Goal: Task Accomplishment & Management: Manage account settings

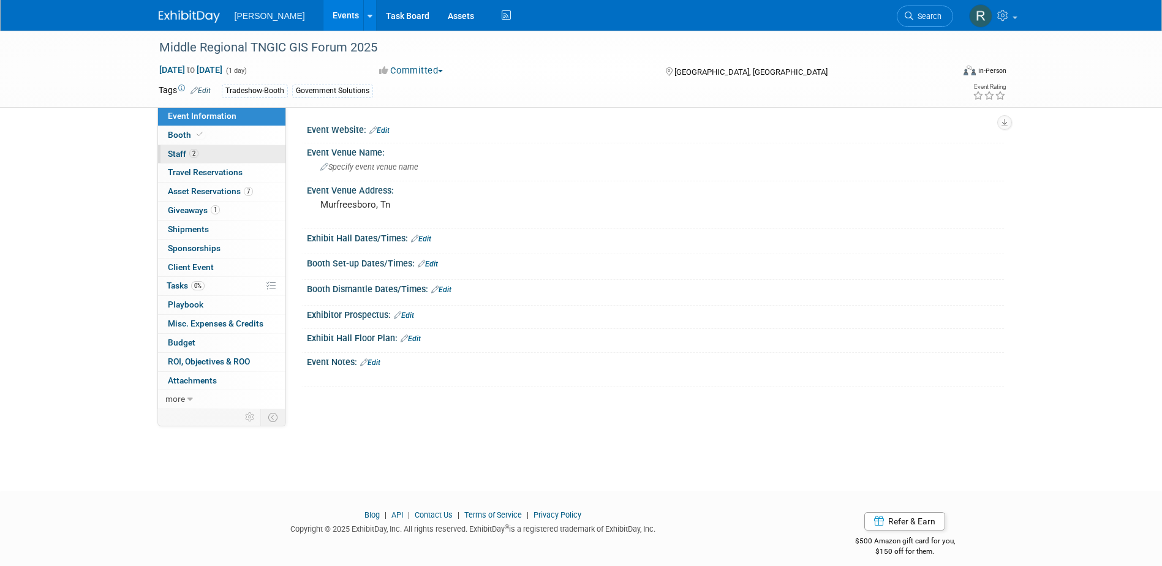
click at [202, 156] on link "2 Staff 2" at bounding box center [221, 154] width 127 height 18
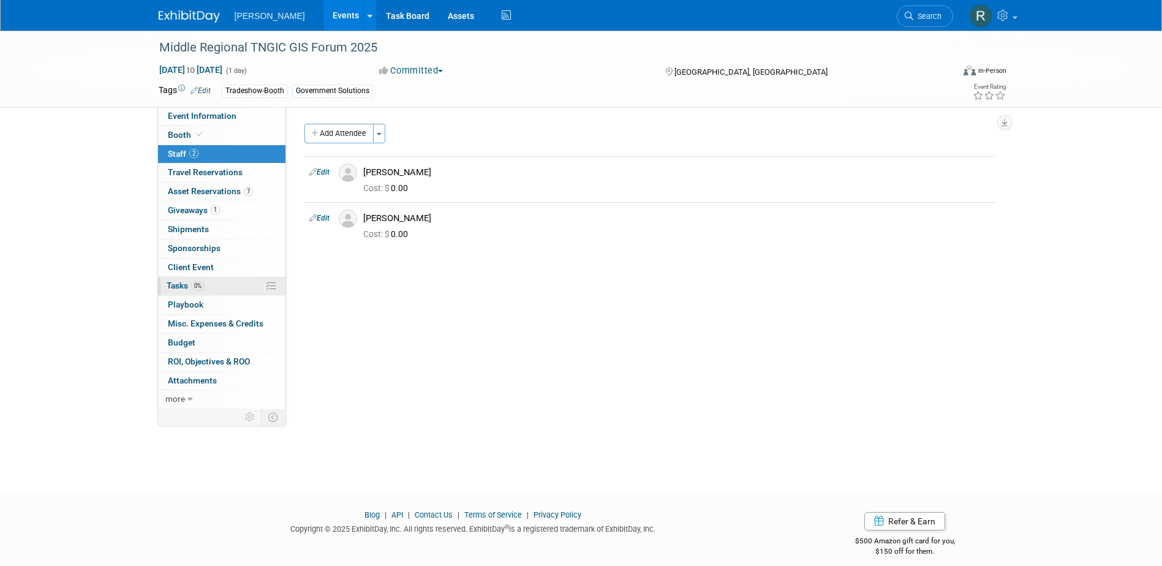
click at [189, 287] on span "Tasks 0%" at bounding box center [186, 286] width 38 height 10
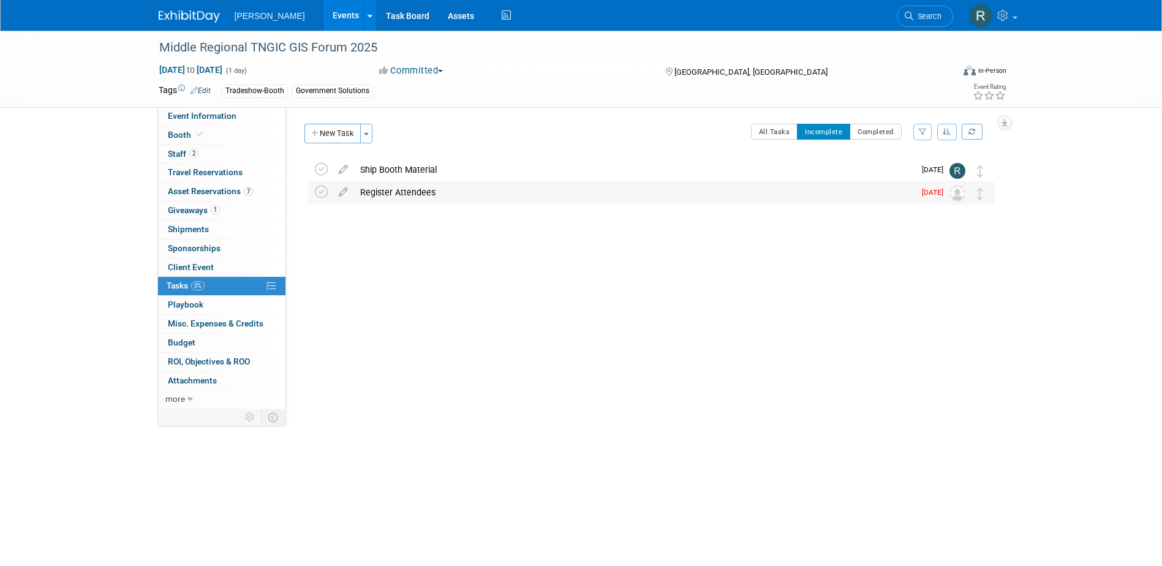
click at [412, 194] on div "Register Attendees" at bounding box center [634, 192] width 560 height 21
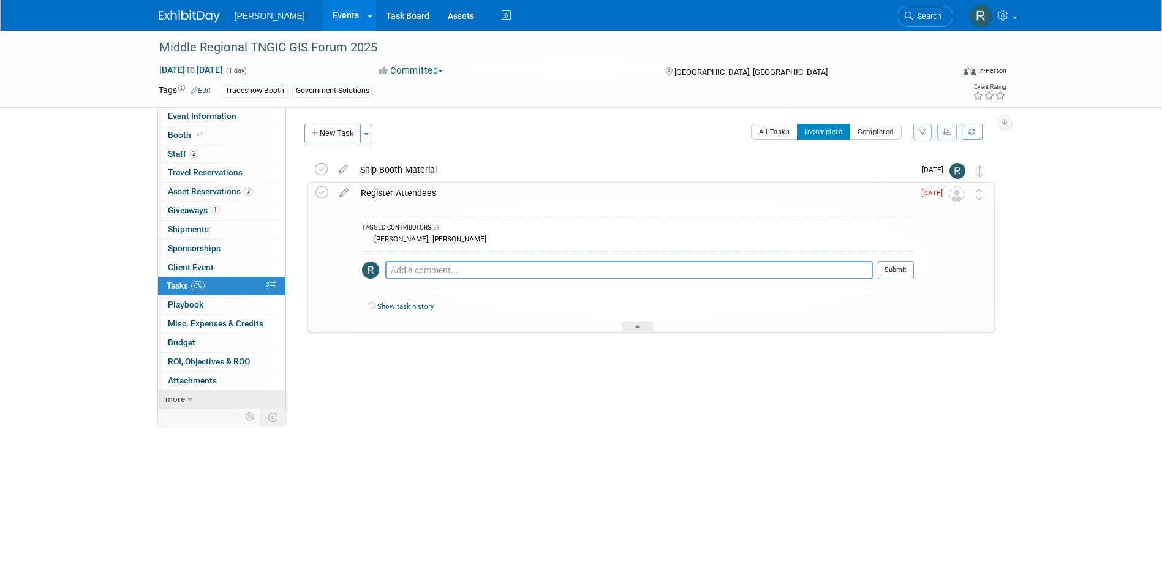
click at [186, 395] on link "more" at bounding box center [221, 399] width 127 height 18
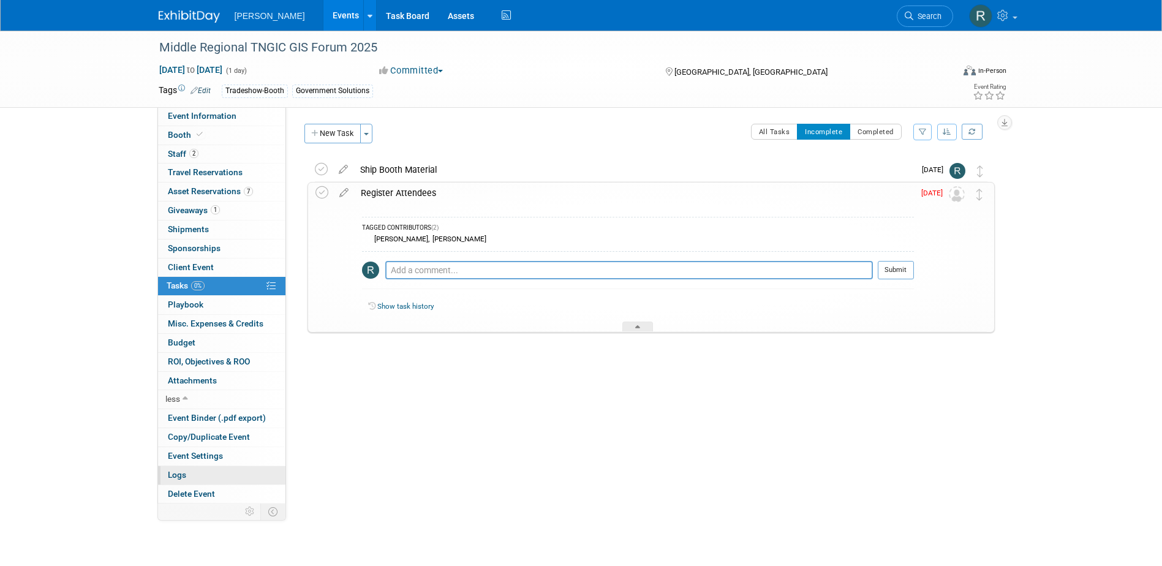
click at [183, 473] on span "Logs" at bounding box center [177, 475] width 18 height 10
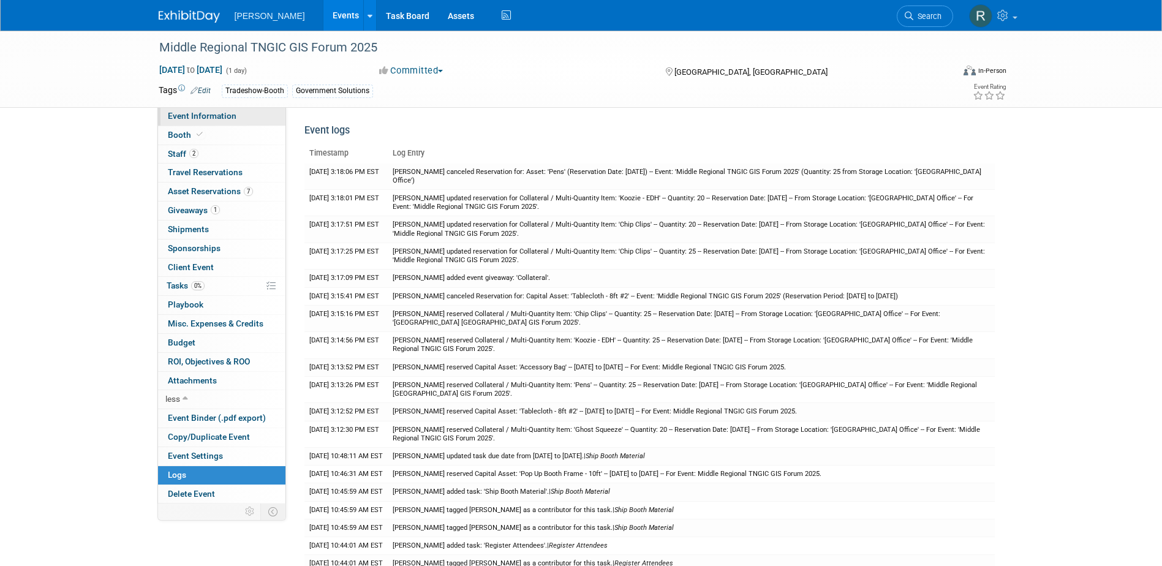
click at [216, 121] on link "Event Information" at bounding box center [221, 116] width 127 height 18
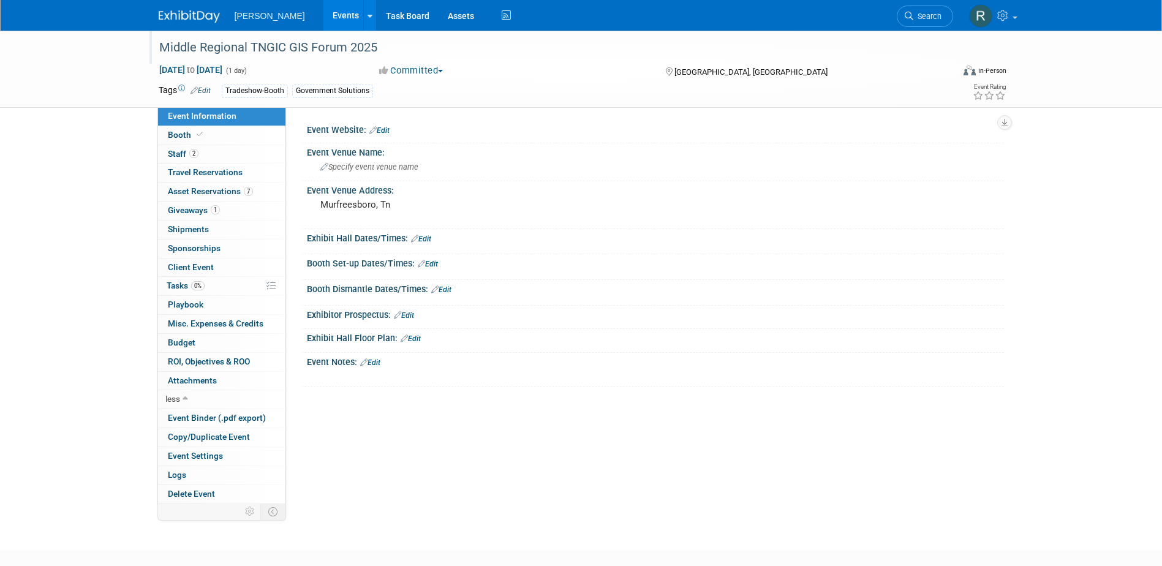
drag, startPoint x: 156, startPoint y: 46, endPoint x: 377, endPoint y: 47, distance: 221.1
click at [377, 47] on div "Middle Regional TNGIC GIS Forum 2025" at bounding box center [545, 48] width 780 height 22
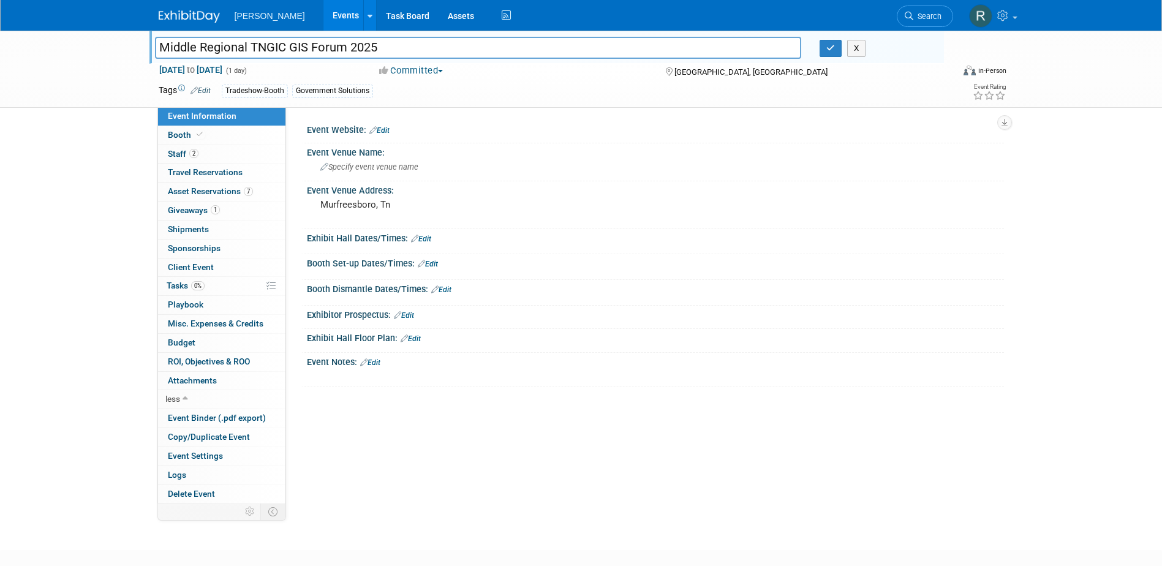
drag, startPoint x: 388, startPoint y: 45, endPoint x: 141, endPoint y: 59, distance: 247.9
click at [141, 59] on div "Middle Regional TNGIC GIS Forum 2025 Middle Regional TNGIC GIS Forum 2025 X [DA…" at bounding box center [581, 69] width 1162 height 77
click at [824, 46] on button "button" at bounding box center [831, 48] width 22 height 17
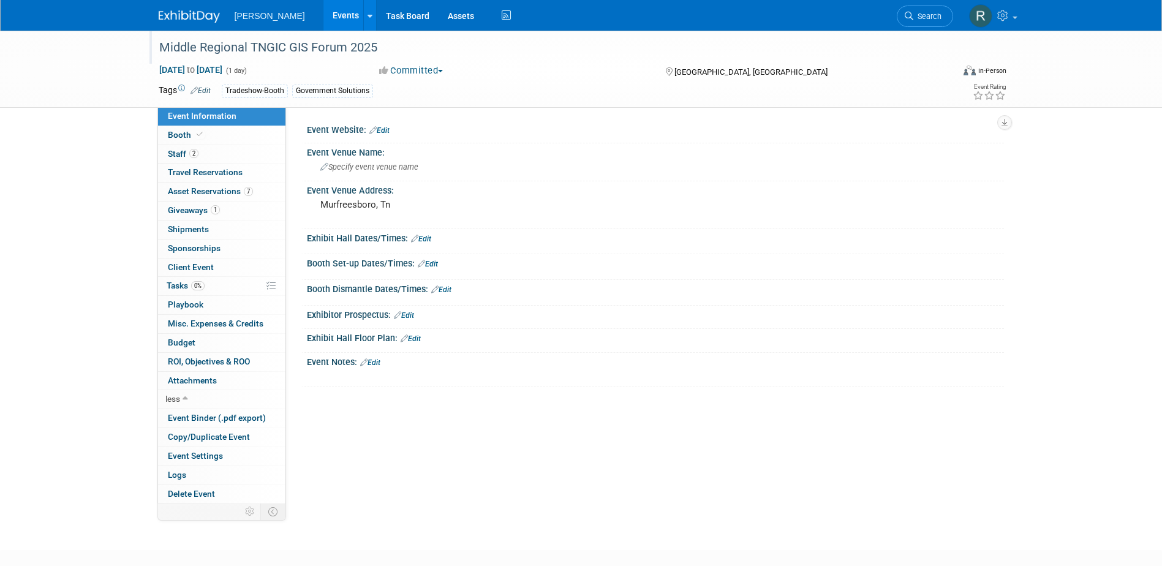
click at [382, 132] on link "Edit" at bounding box center [379, 130] width 20 height 9
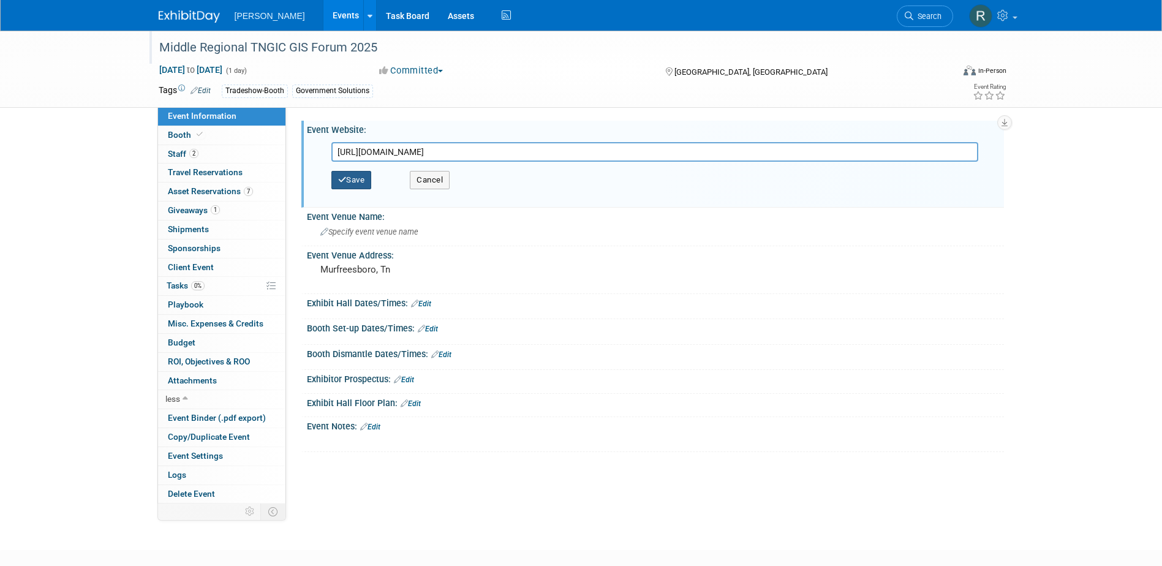
type input "[URL][DOMAIN_NAME]"
click at [354, 181] on button "Save" at bounding box center [351, 180] width 40 height 18
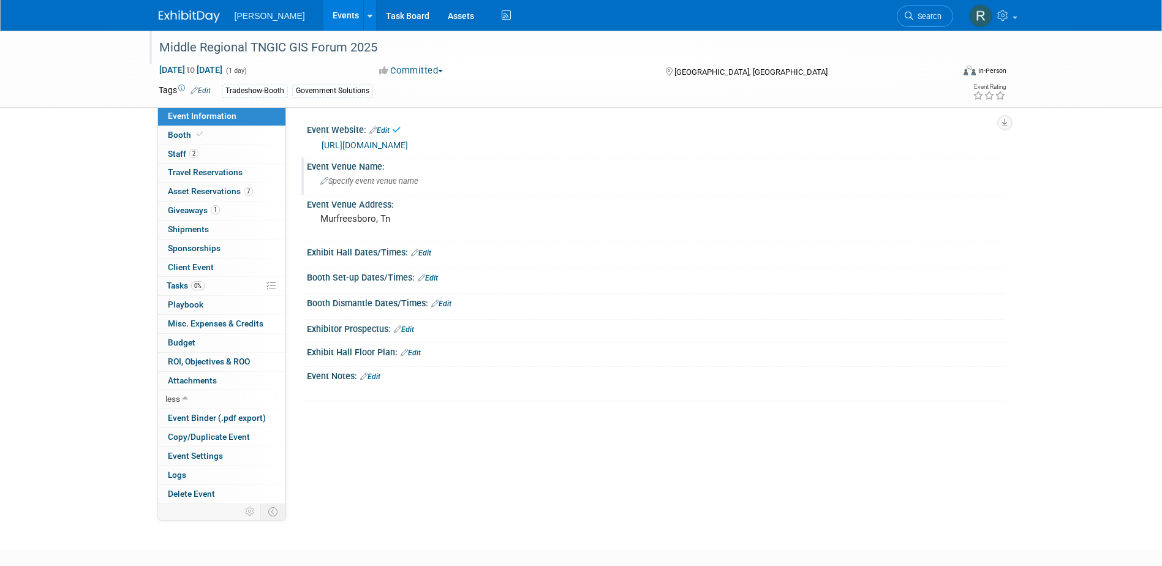
click at [370, 180] on span "Specify event venue name" at bounding box center [369, 180] width 98 height 9
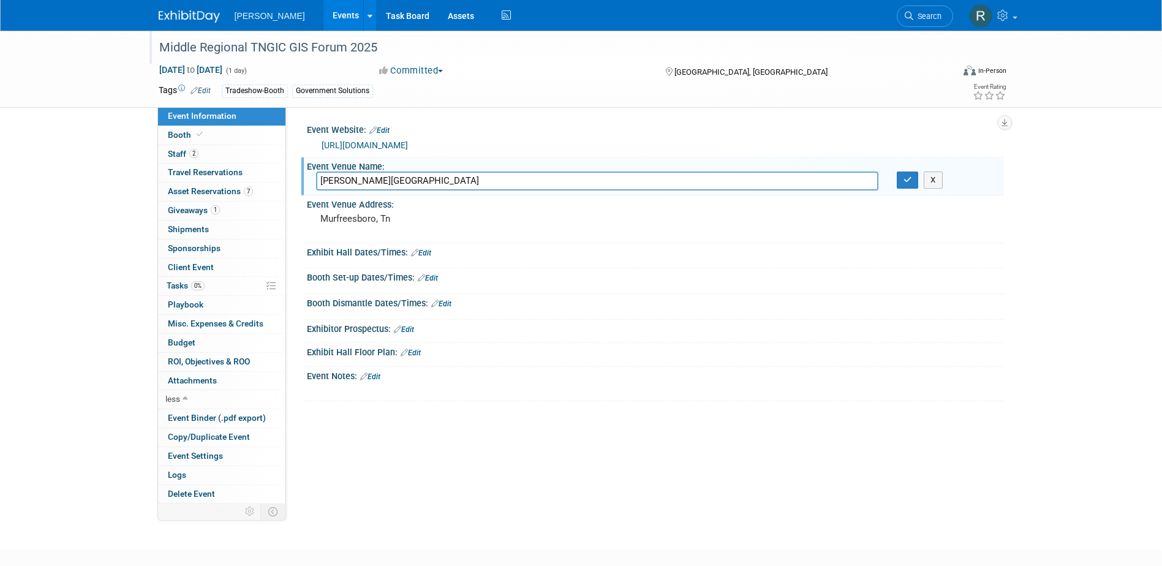
type input "[PERSON_NAME][GEOGRAPHIC_DATA]"
click at [897, 172] on button "button" at bounding box center [908, 180] width 22 height 17
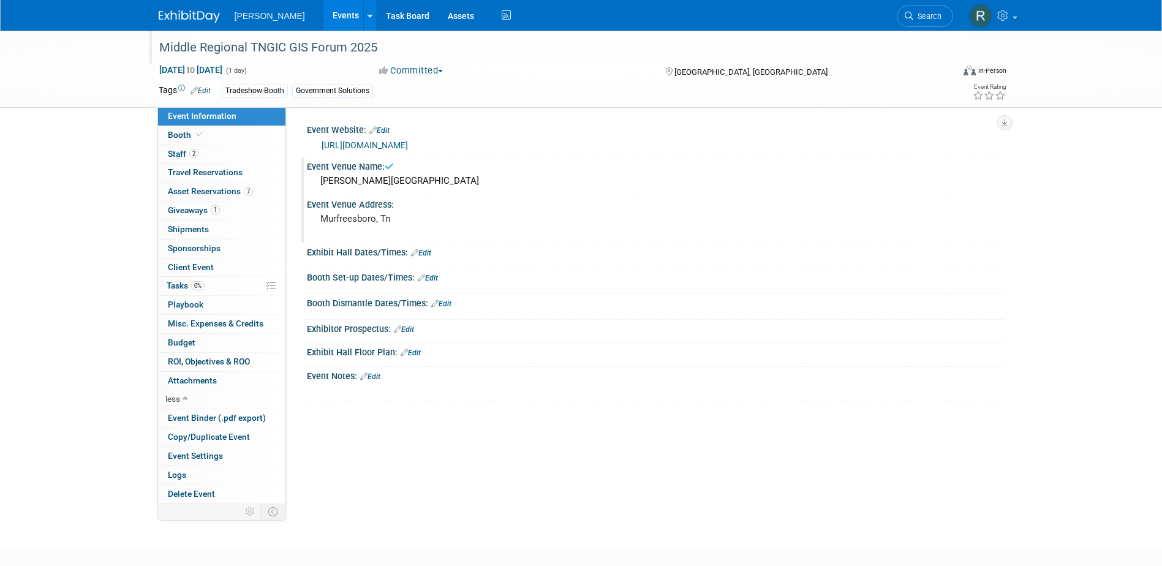
click at [398, 223] on pre "Murfreesboro, Tn" at bounding box center [451, 218] width 263 height 11
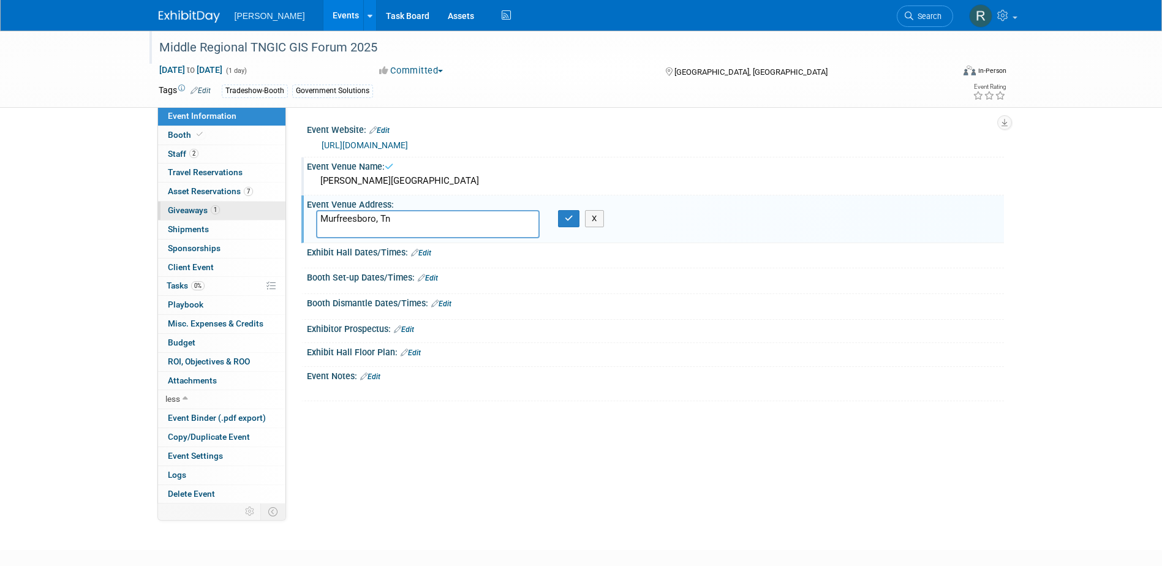
drag, startPoint x: 398, startPoint y: 223, endPoint x: 269, endPoint y: 219, distance: 129.3
click at [270, 219] on div "Event Information Event Info Booth Booth 2 Staff 2 Staff 0 Travel Reservations …" at bounding box center [581, 267] width 864 height 473
type textarea "[STREET_ADDRESS][PERSON_NAME]"
click at [558, 210] on button "button" at bounding box center [569, 218] width 22 height 17
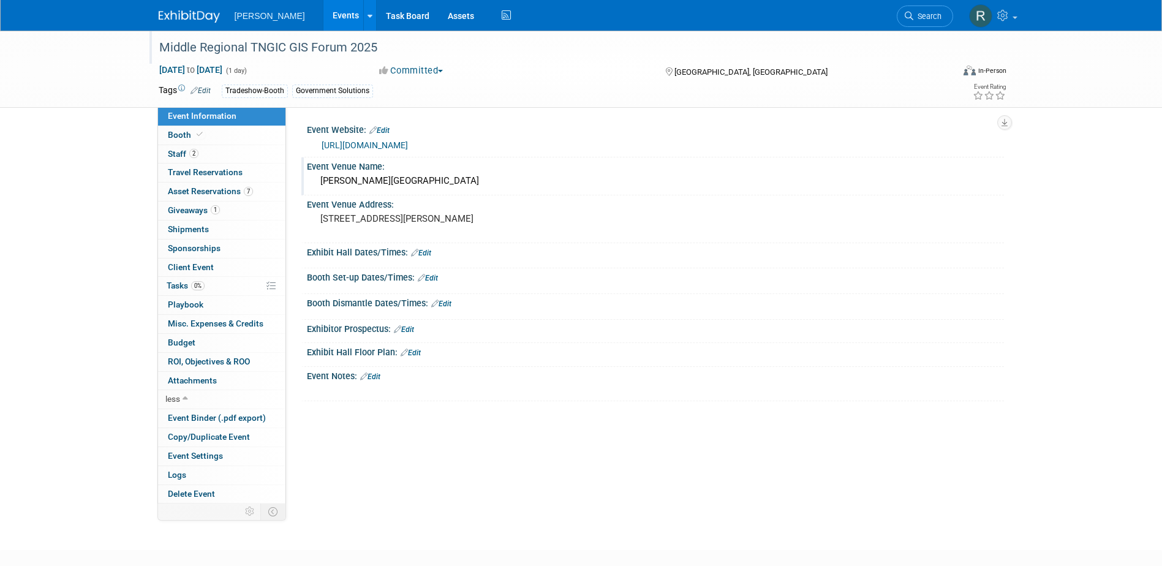
click at [408, 46] on div "Middle Regional TNGIC GIS Forum 2025" at bounding box center [545, 48] width 780 height 22
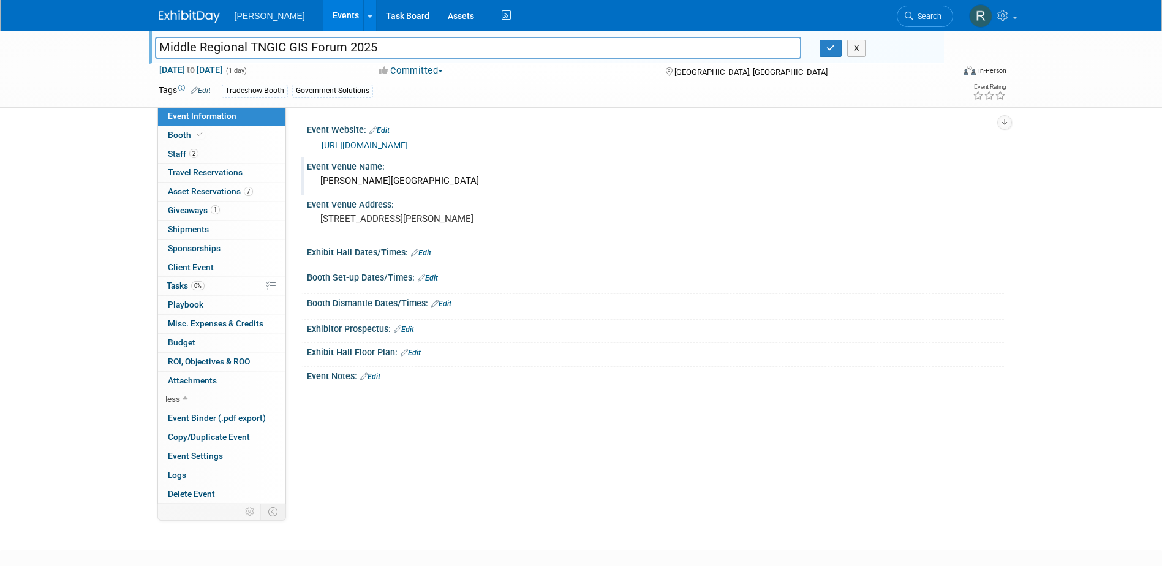
drag, startPoint x: 390, startPoint y: 45, endPoint x: 37, endPoint y: 45, distance: 352.8
click at [53, 44] on div "Middle Regional TNGIC GIS Forum 2025 Middle Regional TNGIC GIS Forum 2025 X [DA…" at bounding box center [581, 69] width 1162 height 77
click at [832, 50] on icon "button" at bounding box center [830, 48] width 9 height 8
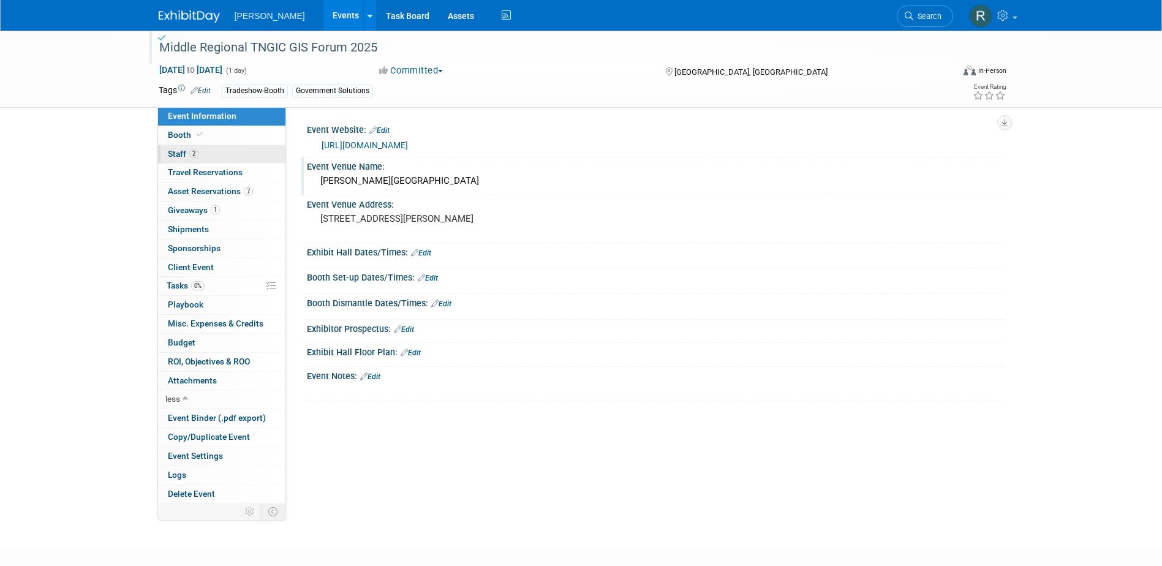
click at [219, 158] on link "2 Staff 2" at bounding box center [221, 154] width 127 height 18
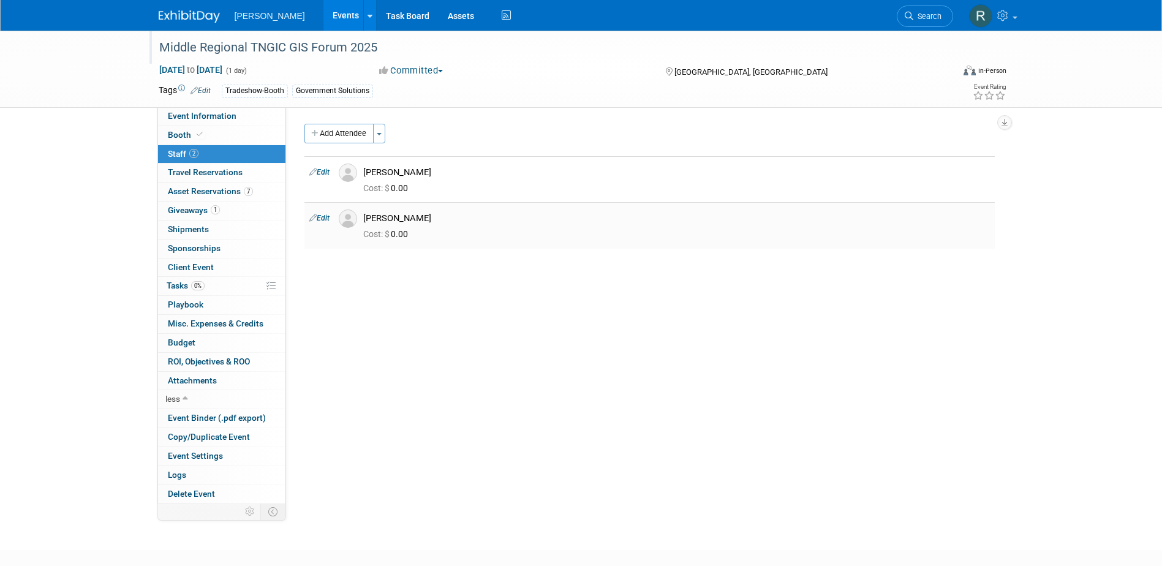
click at [323, 214] on link "Edit" at bounding box center [319, 218] width 20 height 9
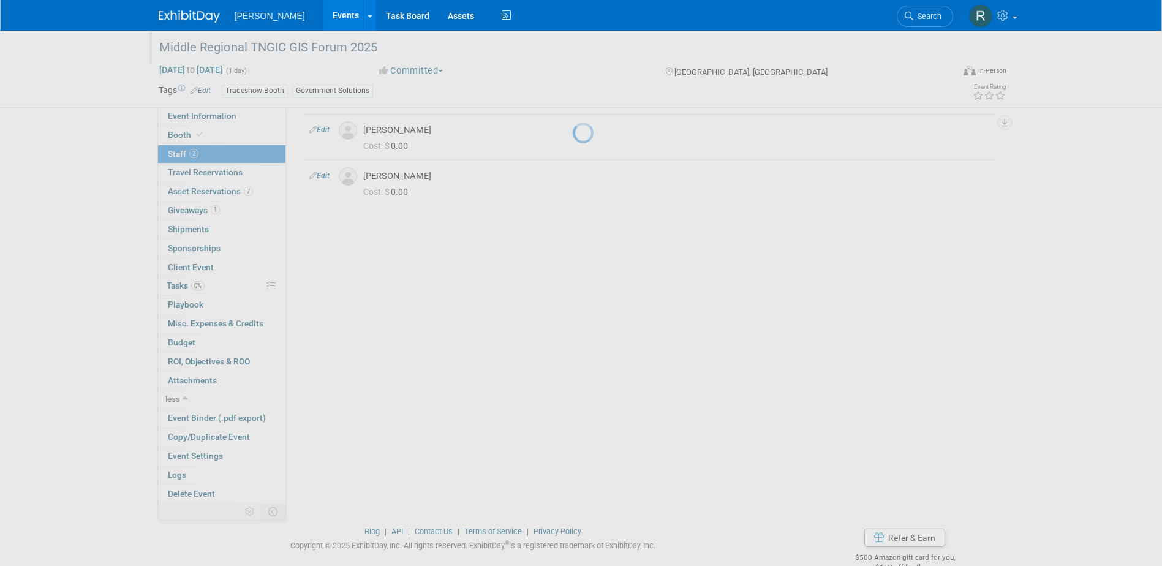
select select "6a69f46f-5a76-4622-8c20-a1d01737a09e"
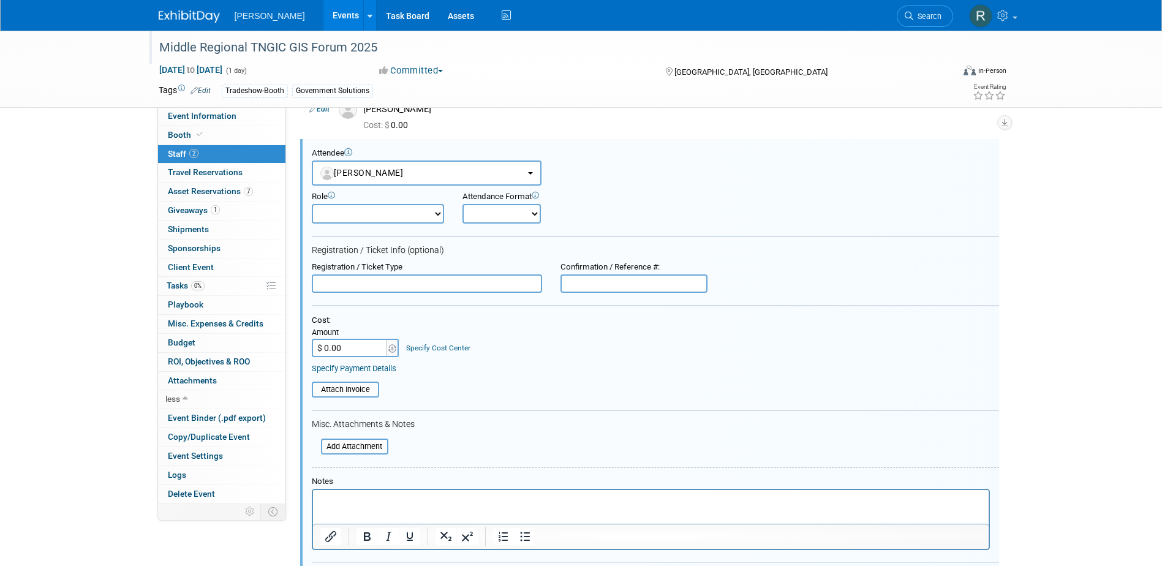
click at [379, 279] on input "text" at bounding box center [427, 283] width 230 height 18
type input "Full Conference"
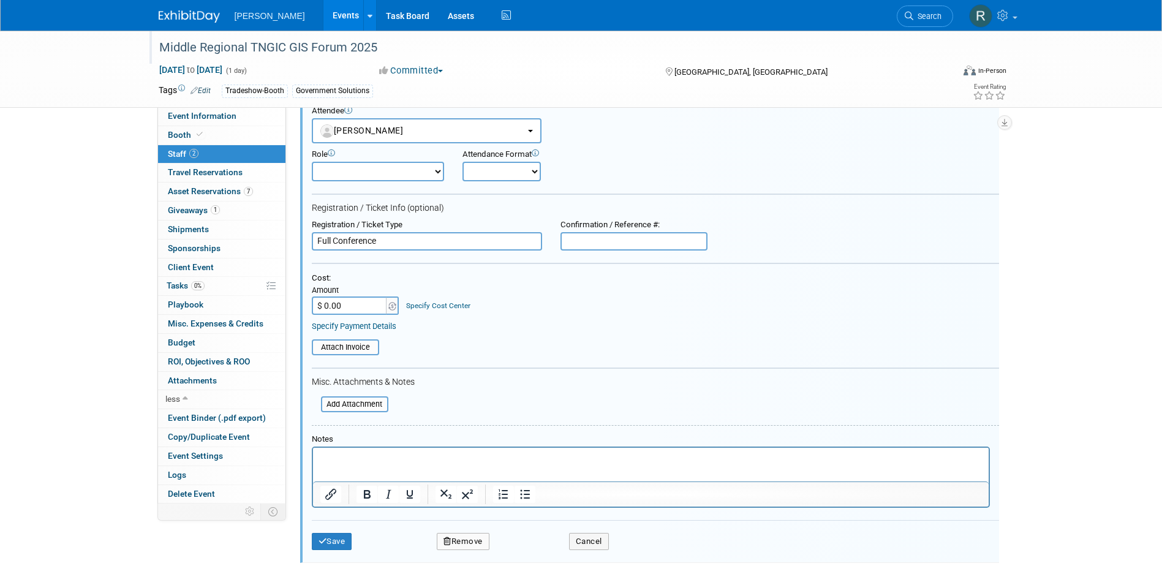
scroll to position [124, 0]
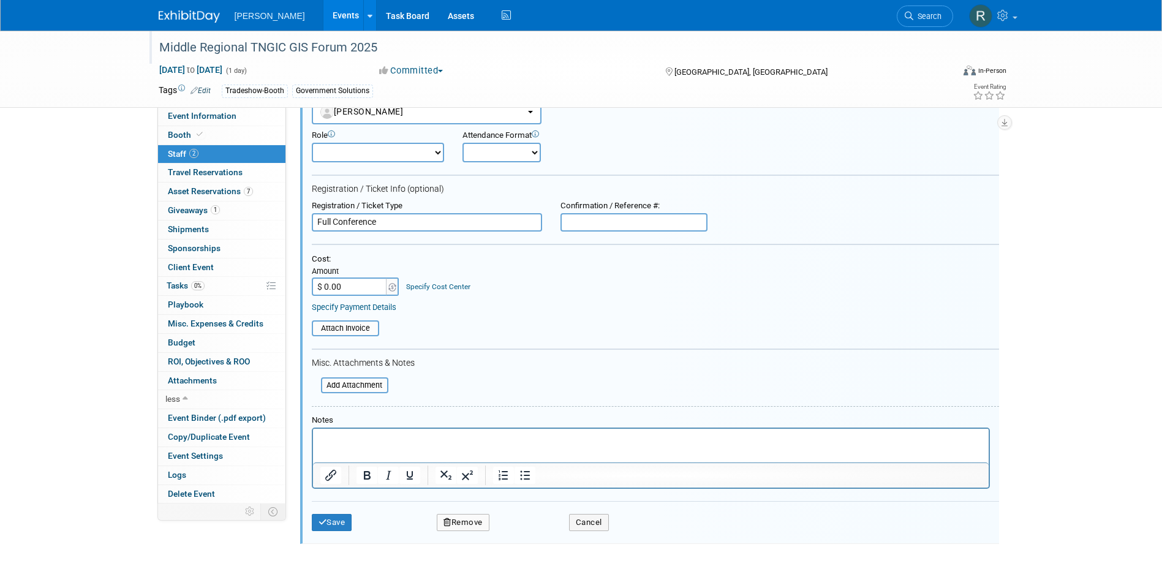
click at [382, 307] on link "Specify Payment Details" at bounding box center [354, 307] width 85 height 9
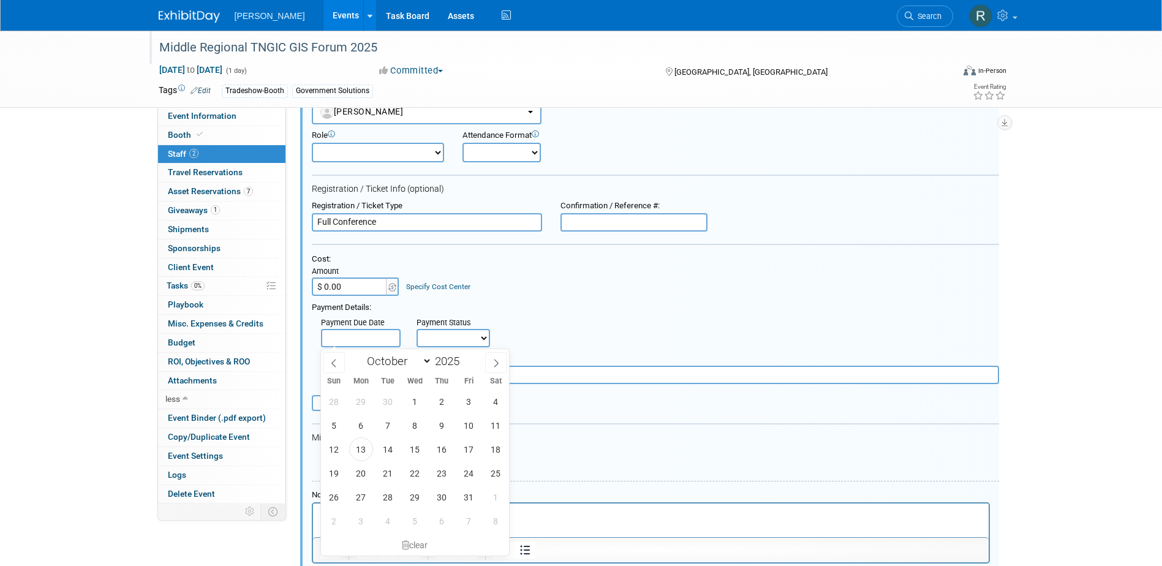
click at [383, 338] on input "text" at bounding box center [361, 338] width 80 height 18
click at [361, 449] on span "13" at bounding box center [361, 449] width 24 height 24
type input "[DATE]"
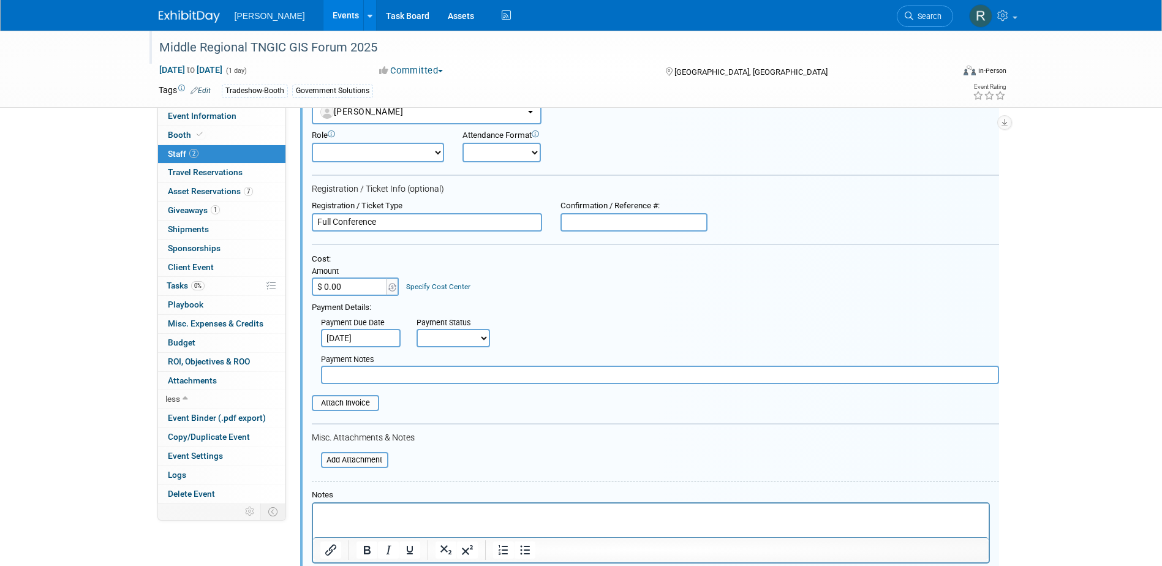
drag, startPoint x: 431, startPoint y: 338, endPoint x: 431, endPoint y: 349, distance: 11.0
click at [431, 338] on select "Not Paid Yet Partially Paid Paid in Full" at bounding box center [454, 338] width 74 height 18
select select "1"
click at [417, 330] on select "Not Paid Yet Partially Paid Paid in Full" at bounding box center [454, 338] width 74 height 18
click at [421, 379] on input "text" at bounding box center [660, 375] width 678 height 18
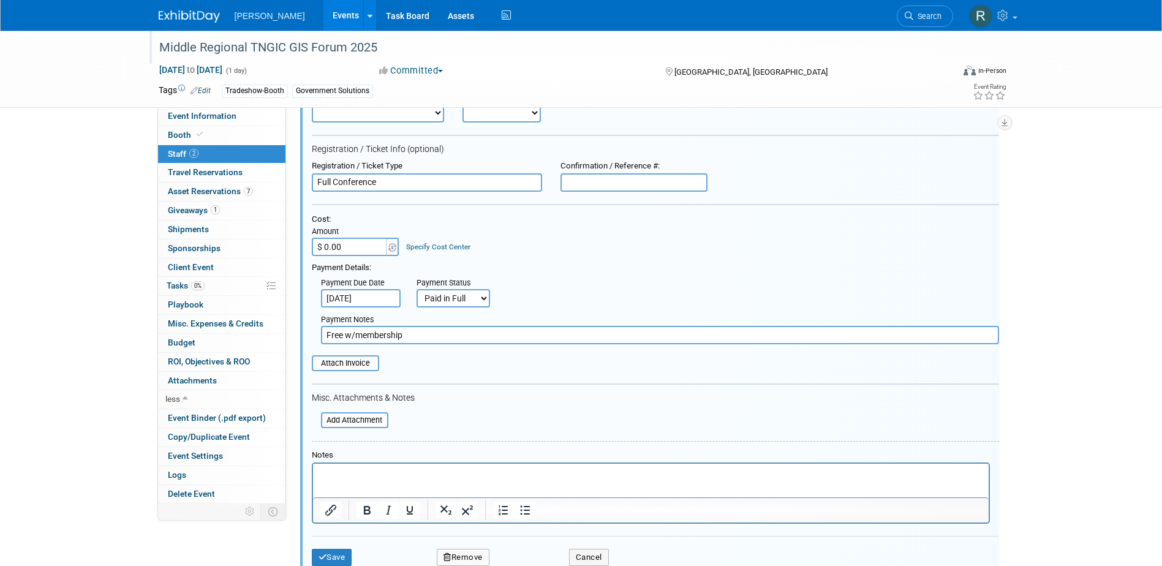
scroll to position [186, 0]
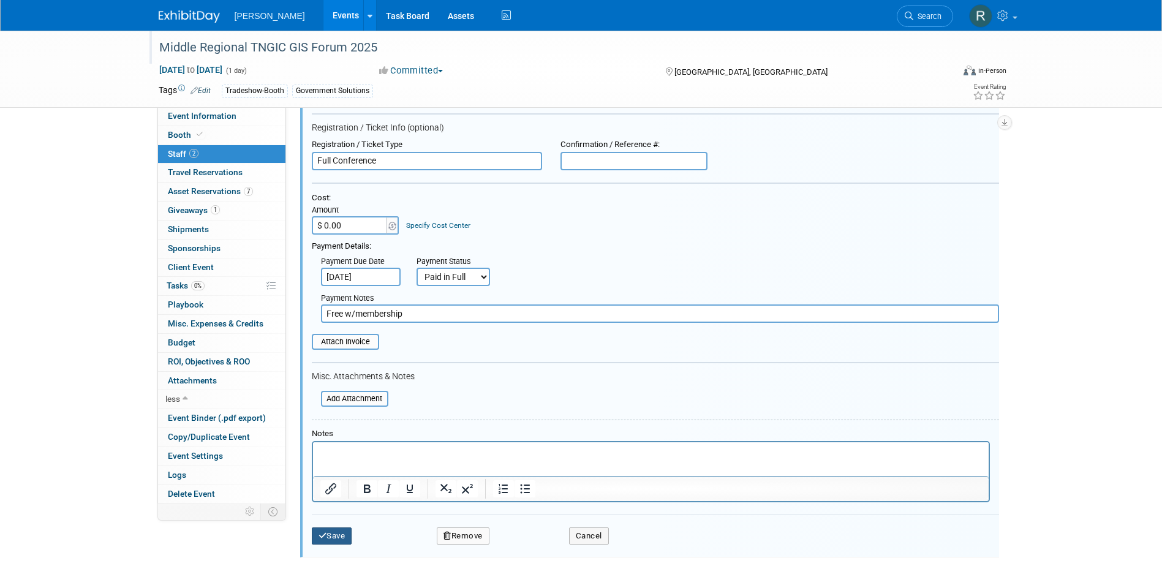
type input "Free w/membership"
click at [339, 535] on button "Save" at bounding box center [332, 535] width 40 height 17
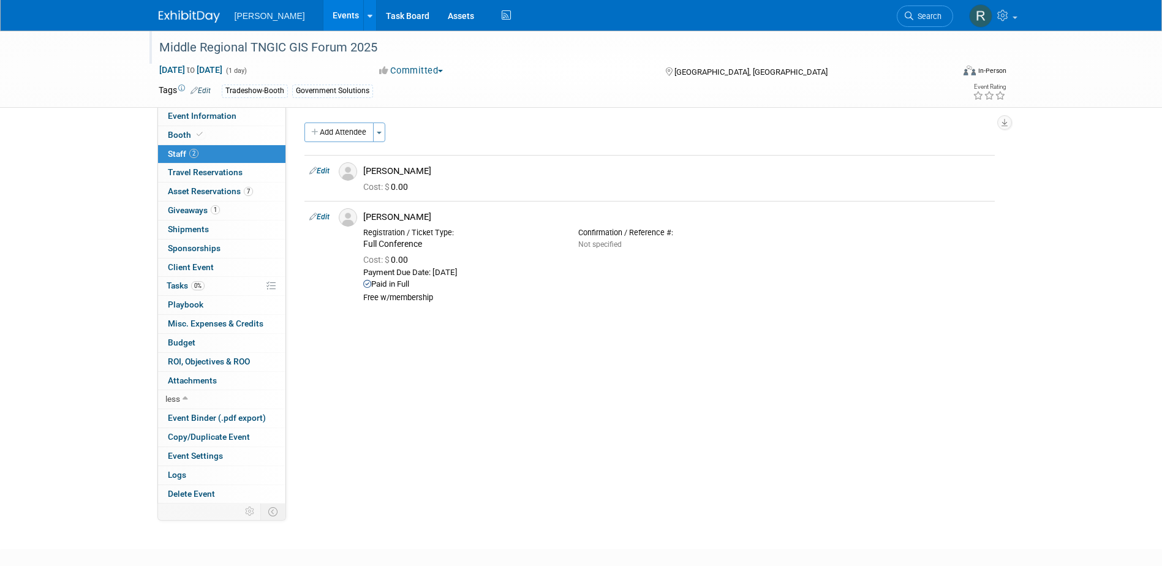
scroll to position [0, 0]
click at [205, 194] on span "Asset Reservations 7" at bounding box center [210, 191] width 85 height 10
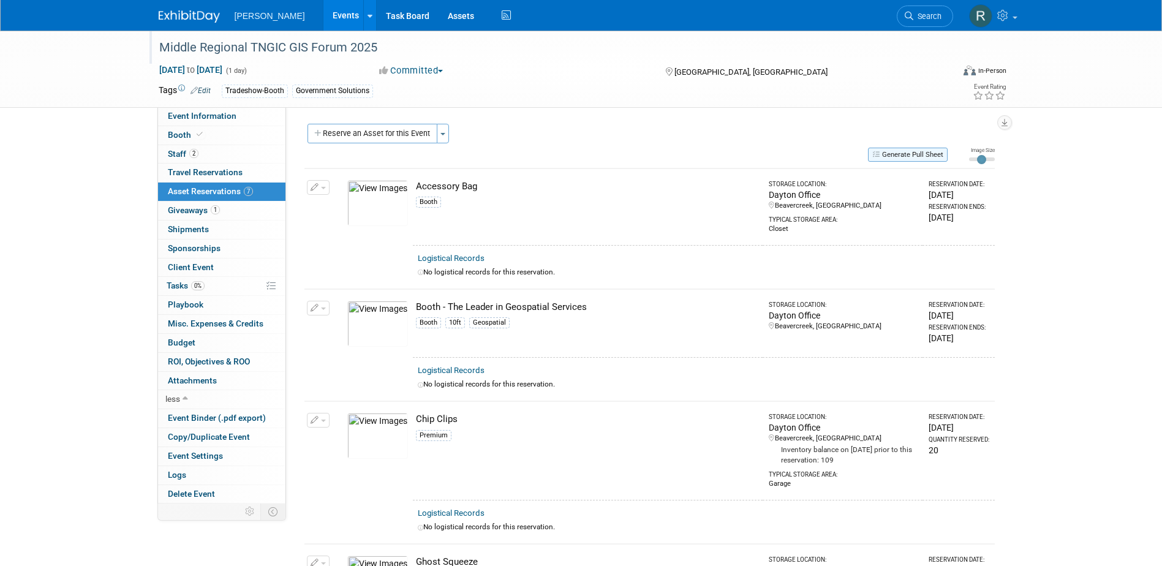
click at [893, 153] on button "Generate Pull Sheet" at bounding box center [908, 155] width 80 height 14
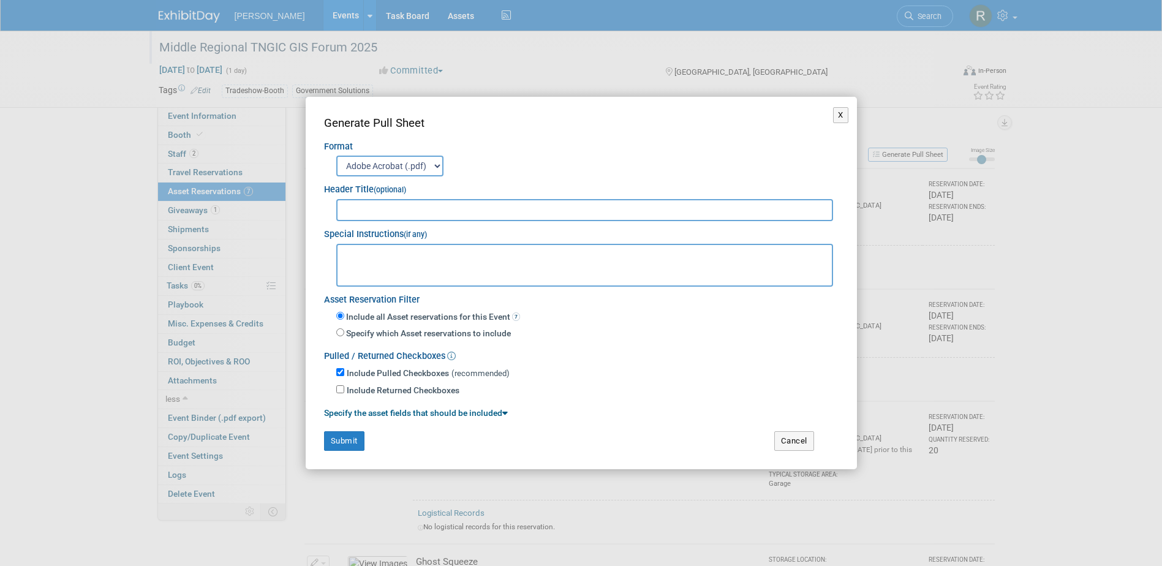
click at [366, 180] on div "Header Title (optional)" at bounding box center [581, 186] width 515 height 20
drag, startPoint x: 370, startPoint y: 159, endPoint x: 371, endPoint y: 165, distance: 6.2
click at [370, 159] on select "Adobe Acrobat (.pdf) MS-Word (.docx)" at bounding box center [389, 166] width 107 height 21
click at [336, 156] on select "Adobe Acrobat (.pdf) MS-Word (.docx)" at bounding box center [389, 166] width 107 height 21
drag, startPoint x: 347, startPoint y: 439, endPoint x: 342, endPoint y: 427, distance: 13.2
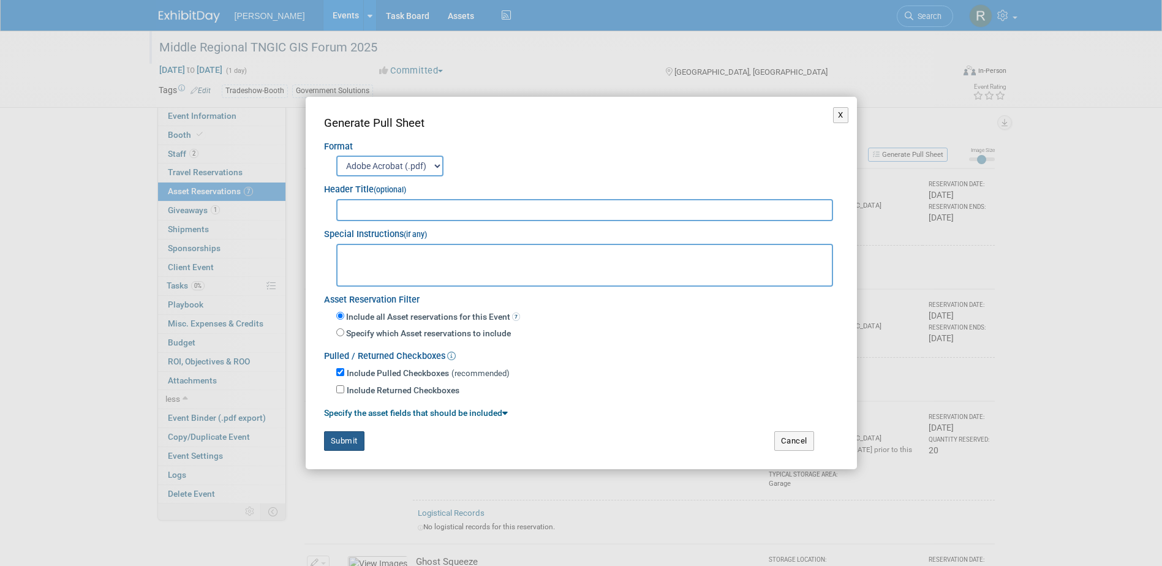
click at [347, 440] on button "Submit" at bounding box center [344, 441] width 40 height 20
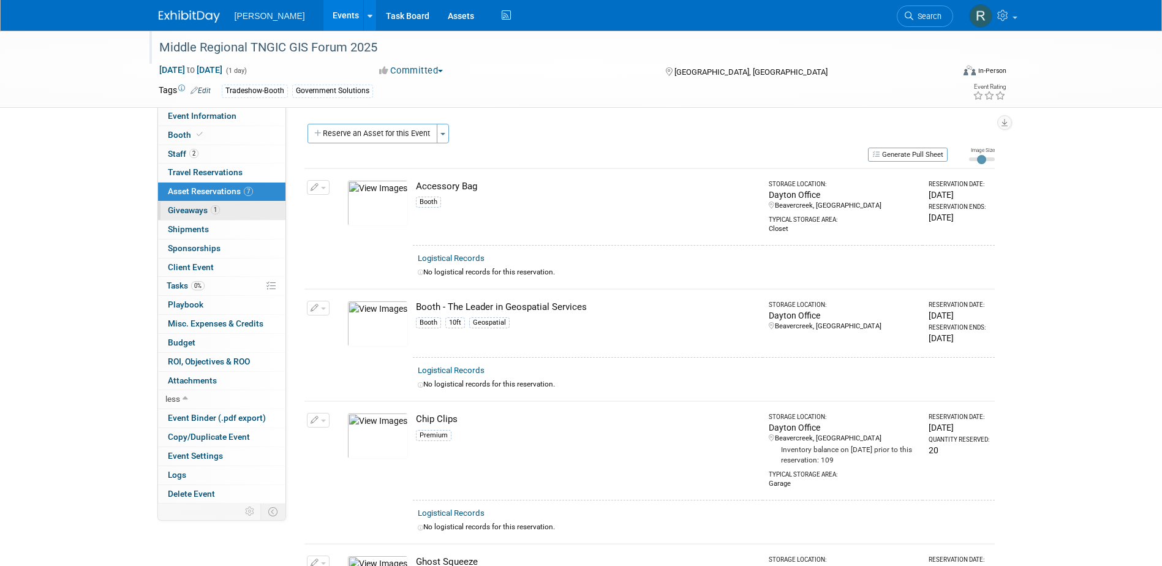
click at [206, 212] on span "Giveaways 1" at bounding box center [194, 210] width 52 height 10
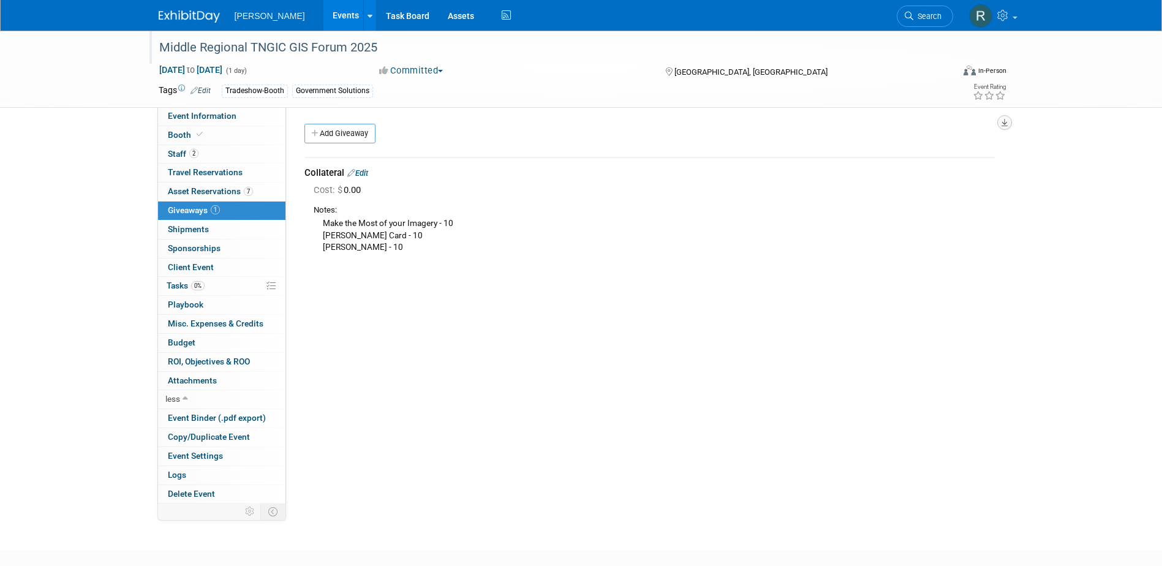
click at [1002, 124] on icon "button" at bounding box center [1004, 123] width 6 height 8
click at [896, 159] on link "Export tab to PDF" at bounding box center [930, 157] width 143 height 17
click at [195, 228] on span "Shipments 0" at bounding box center [188, 229] width 41 height 10
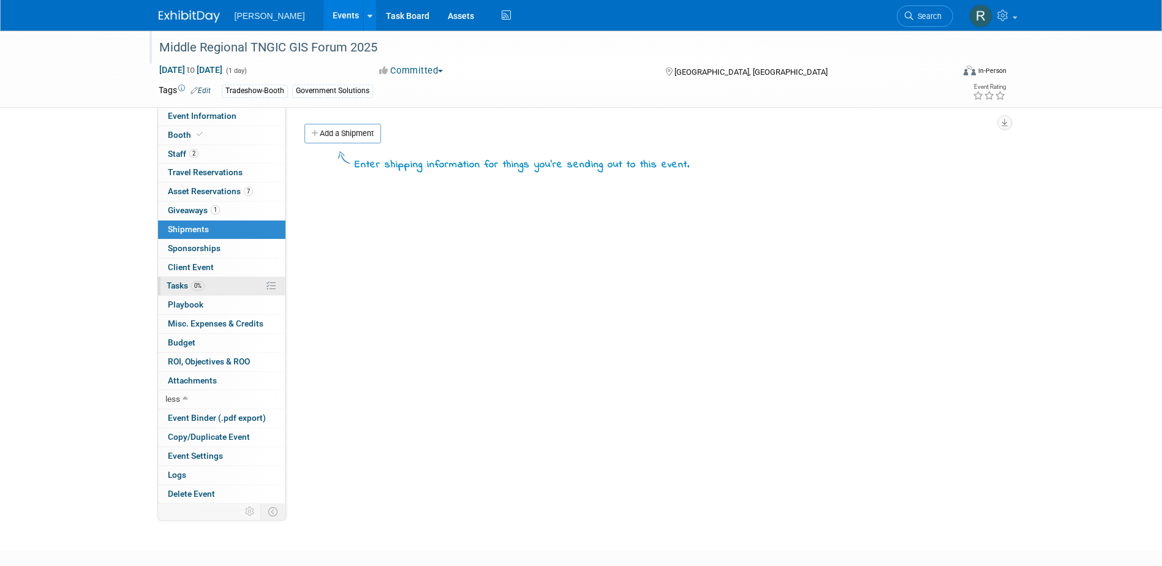
click at [184, 291] on link "0% Tasks 0%" at bounding box center [221, 286] width 127 height 18
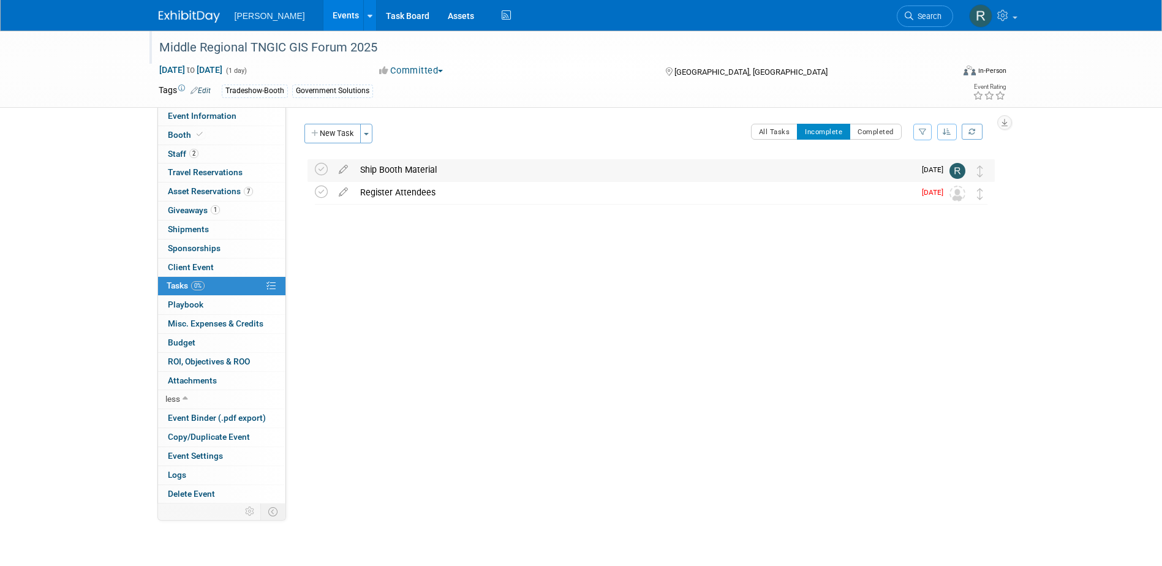
click at [393, 166] on div "Ship Booth Material" at bounding box center [634, 169] width 560 height 21
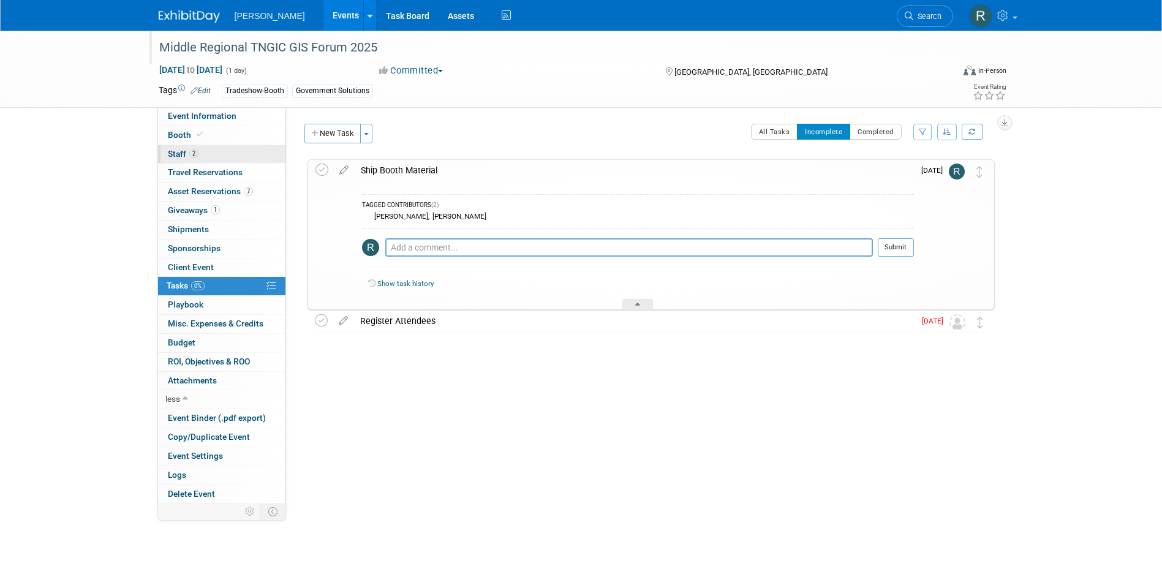
click at [253, 154] on link "2 Staff 2" at bounding box center [221, 154] width 127 height 18
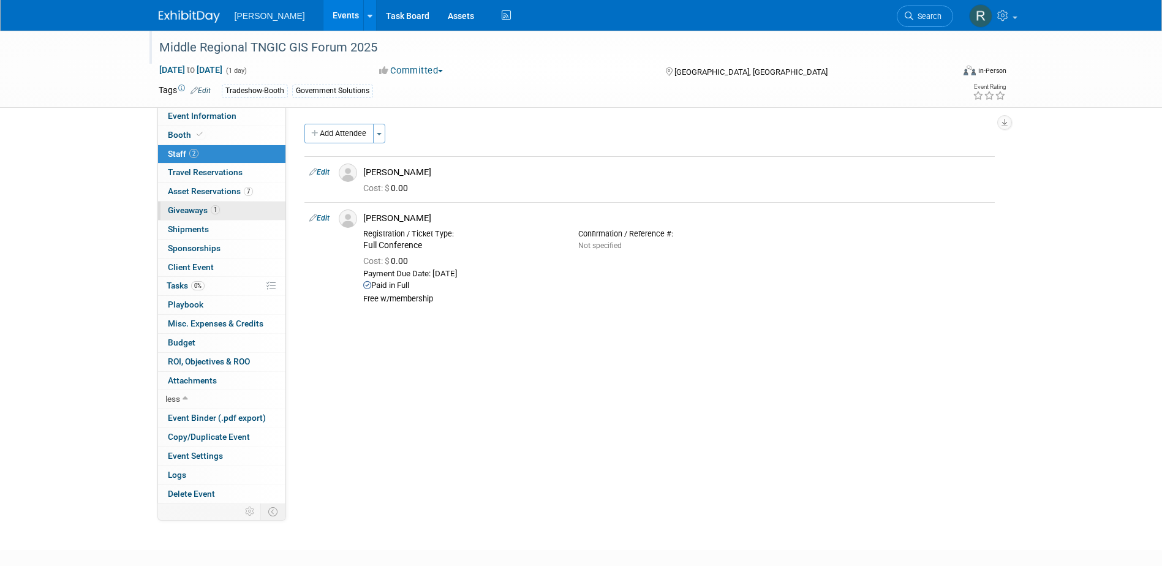
click at [209, 213] on span "Giveaways 1" at bounding box center [194, 210] width 52 height 10
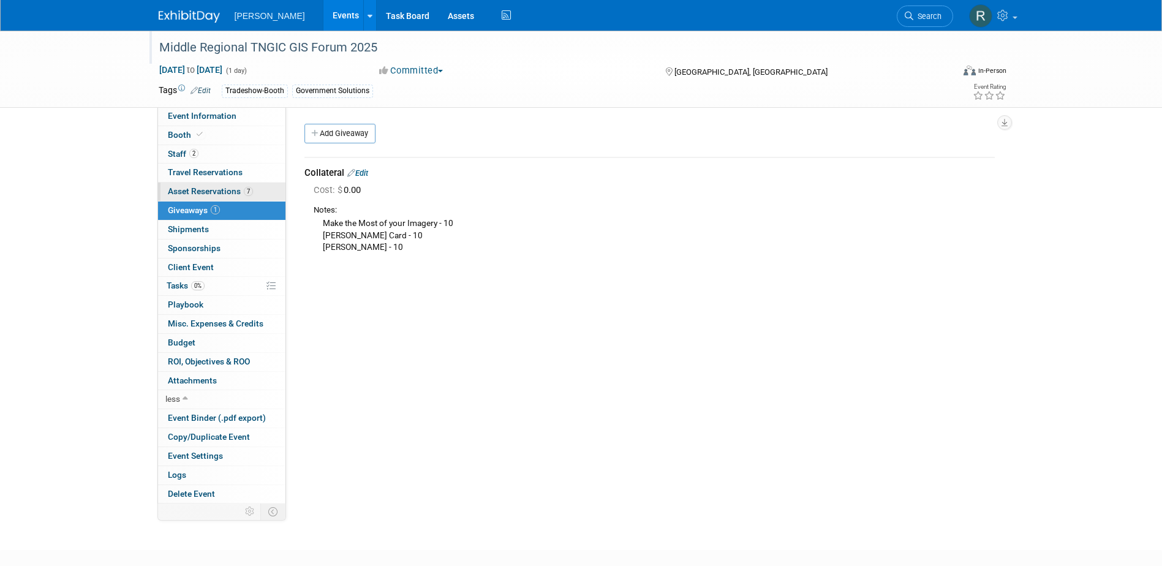
click at [211, 189] on span "Asset Reservations 7" at bounding box center [210, 191] width 85 height 10
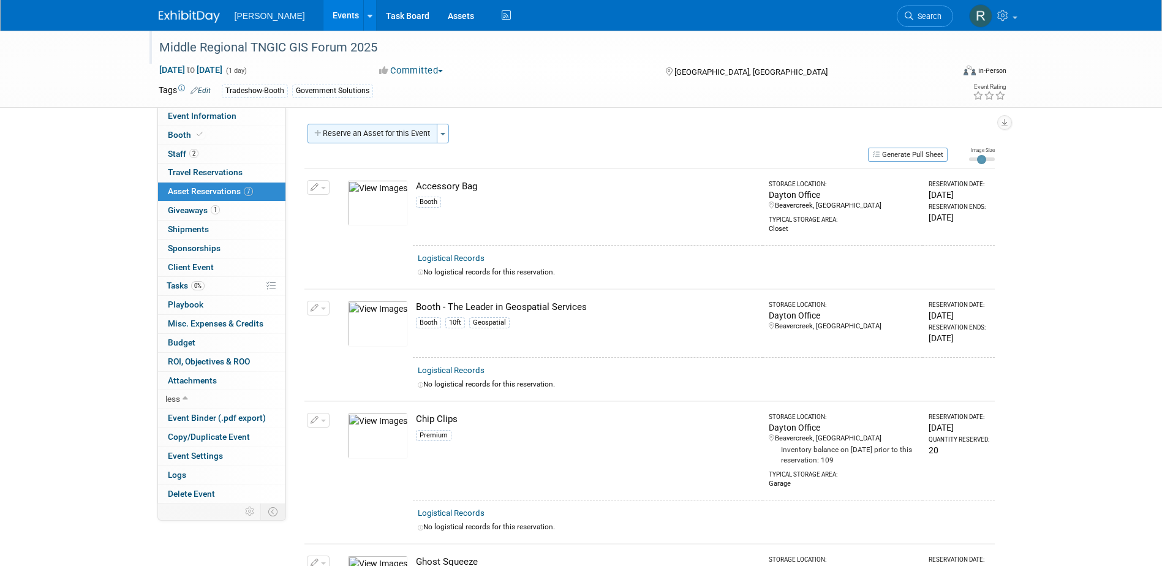
click at [354, 138] on button "Reserve an Asset for this Event" at bounding box center [372, 134] width 130 height 20
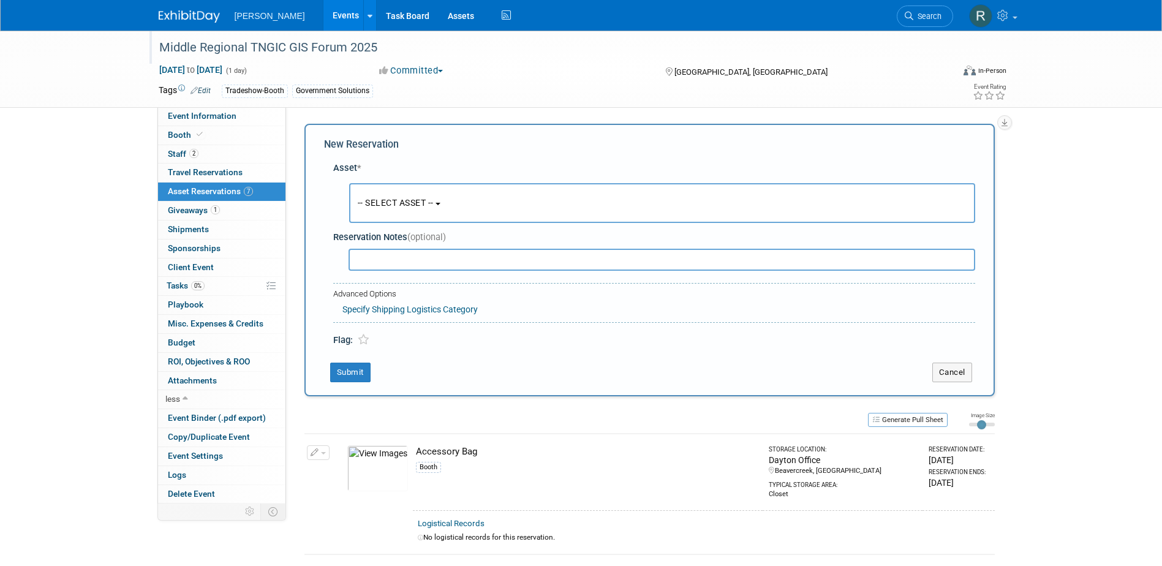
scroll to position [12, 0]
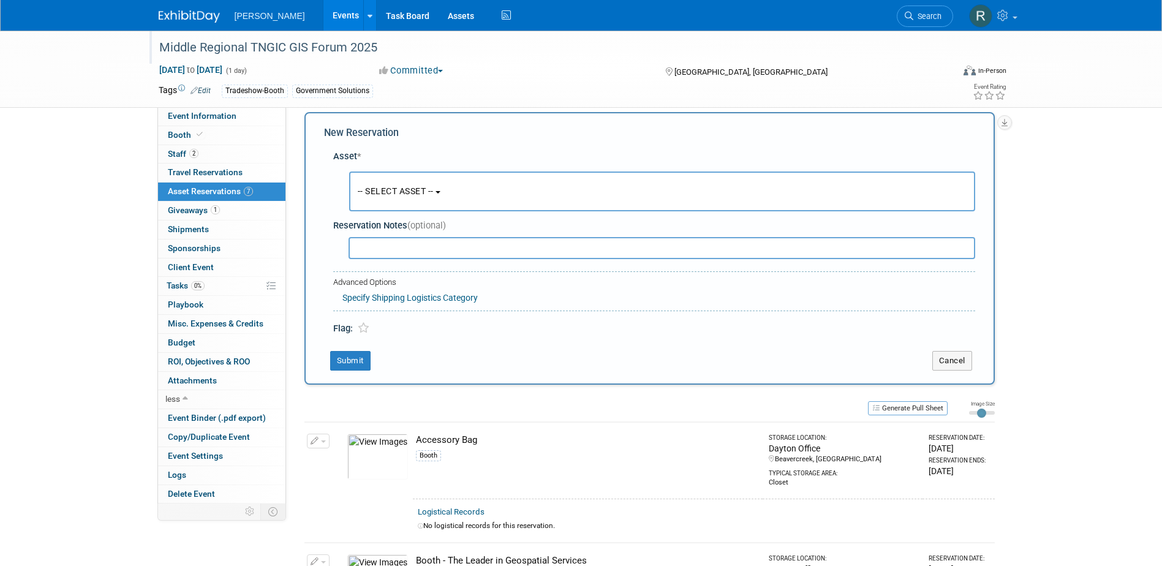
click at [397, 200] on button "-- SELECT ASSET --" at bounding box center [662, 192] width 626 height 40
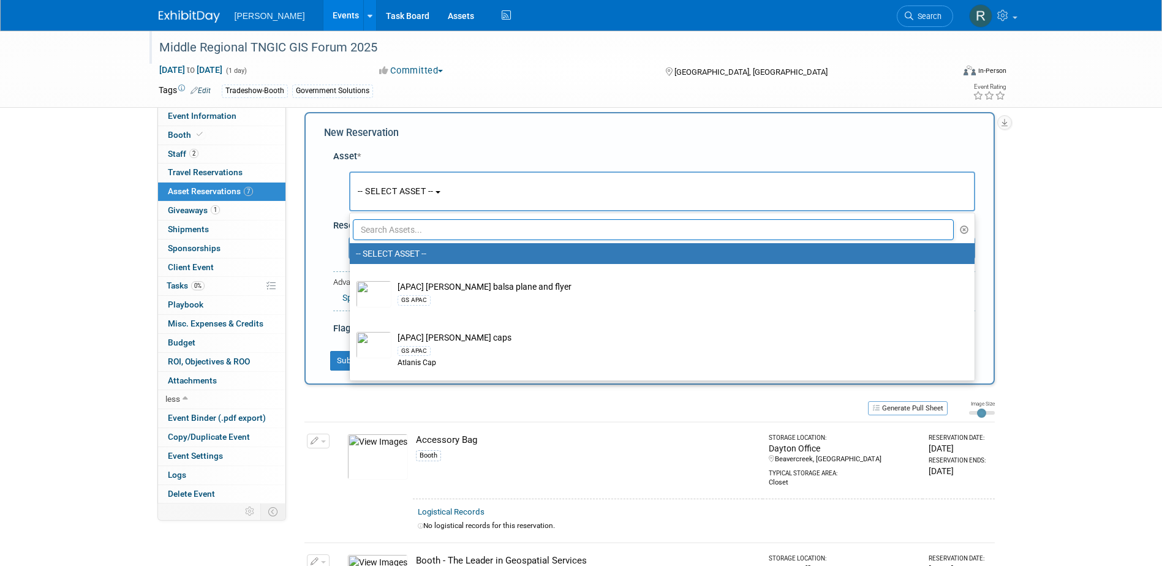
click at [386, 228] on input "text" at bounding box center [654, 229] width 602 height 21
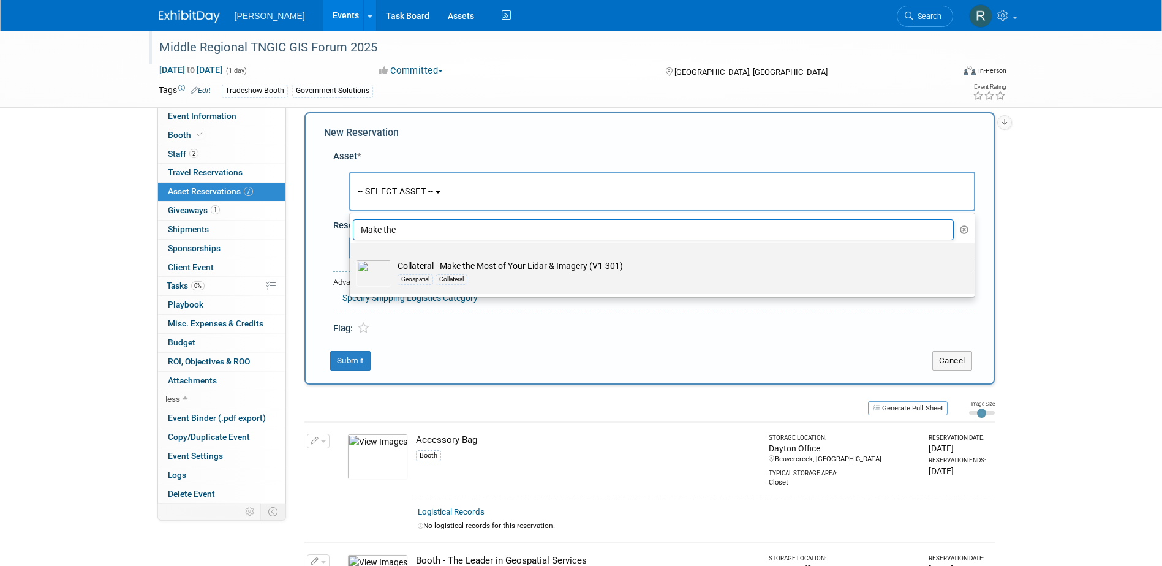
type input "Make the"
click at [497, 273] on div "Geospatial Collateral" at bounding box center [674, 279] width 553 height 14
click at [352, 258] on input "Collateral - Make the Most of Your Lidar & Imagery (V1-301) Geospatial Collater…" at bounding box center [348, 254] width 8 height 8
select select "10728230"
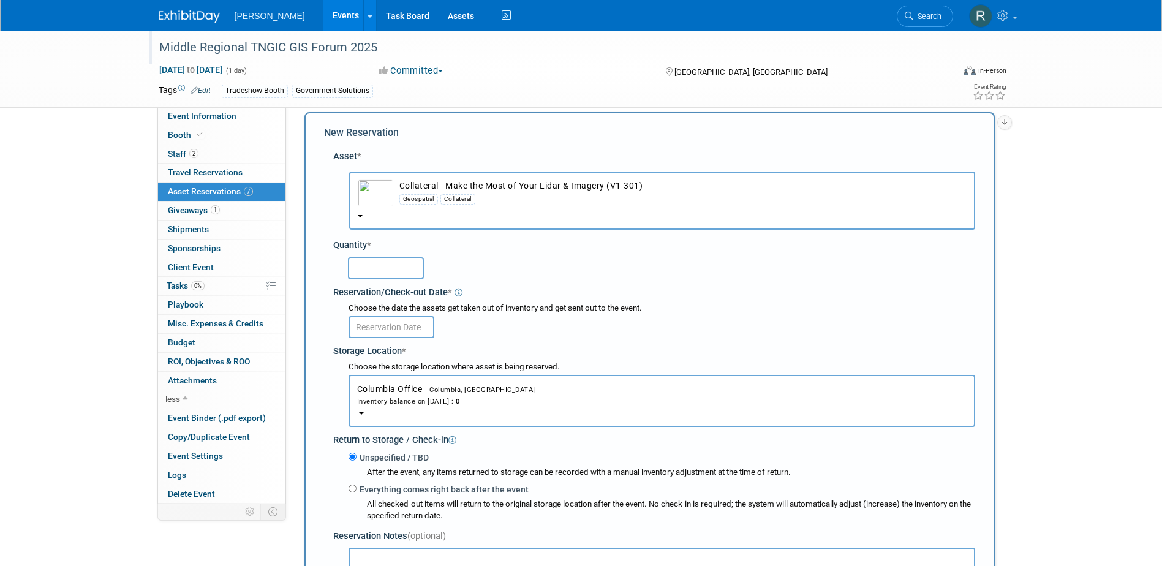
click at [399, 273] on input "text" at bounding box center [386, 268] width 76 height 22
type input "10"
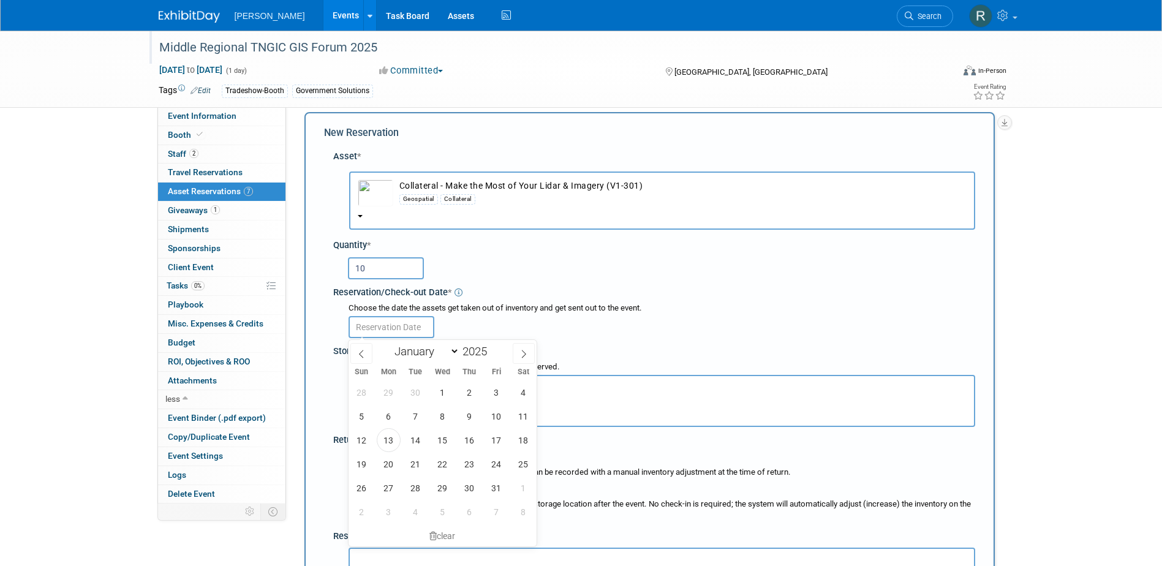
click at [412, 330] on input "text" at bounding box center [392, 327] width 86 height 22
click at [387, 442] on span "13" at bounding box center [389, 440] width 24 height 24
type input "[DATE]"
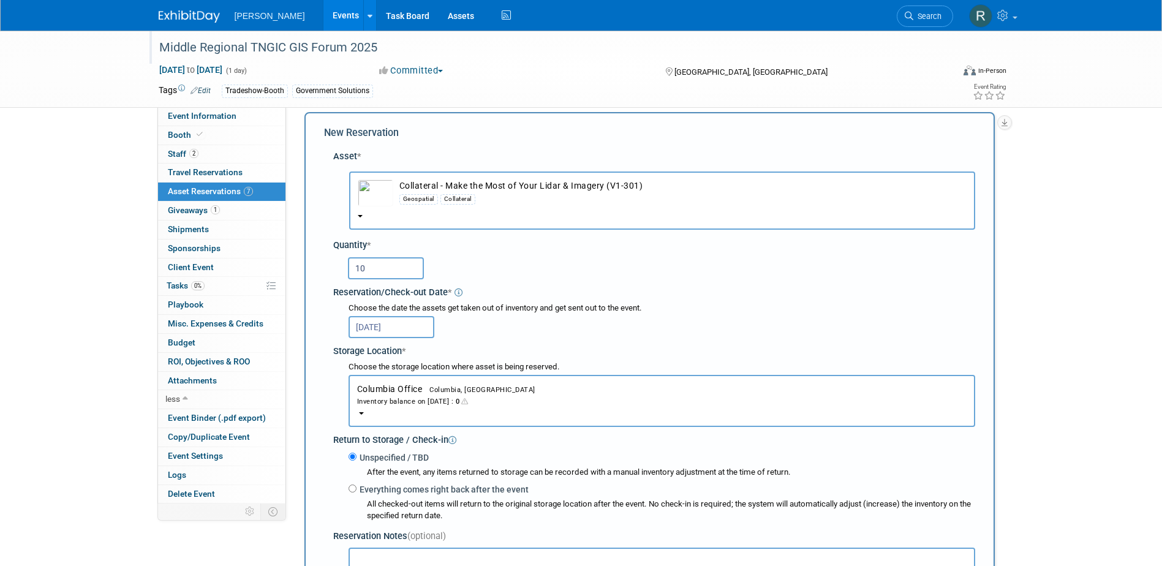
click at [425, 398] on div "Inventory balance on [DATE] : 0" at bounding box center [661, 401] width 609 height 12
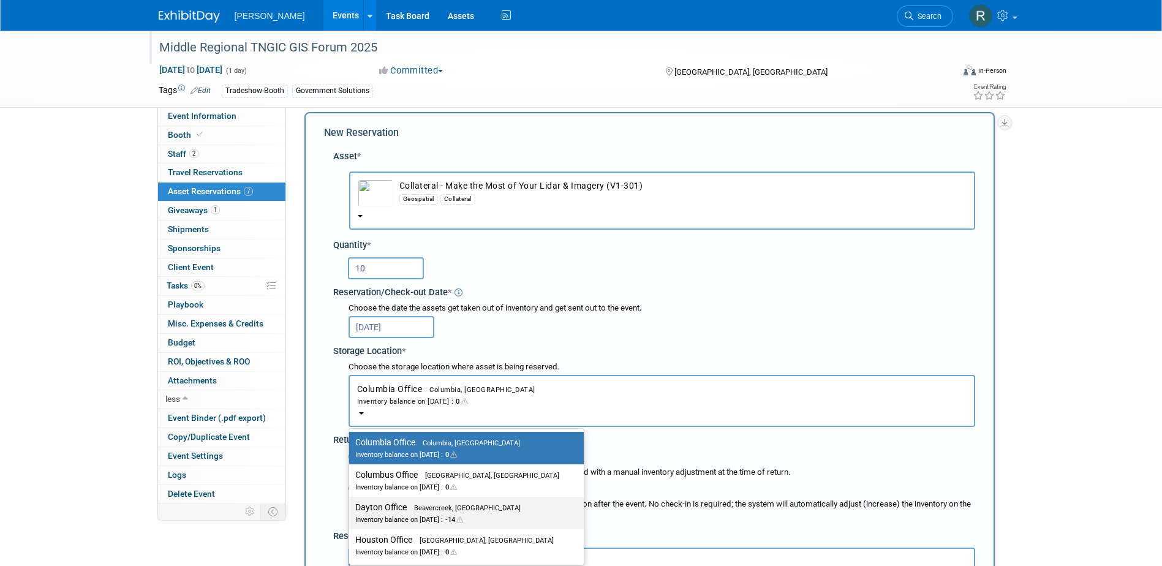
click at [407, 508] on label "Dayton Office Beavercreek, [GEOGRAPHIC_DATA] Inventory balance on [DATE] : -14" at bounding box center [463, 513] width 216 height 28
click at [351, 508] on input "Dayton Office Beavercreek, [GEOGRAPHIC_DATA] Inventory balance on [DATE] : -14" at bounding box center [347, 508] width 8 height 8
select select "11223930"
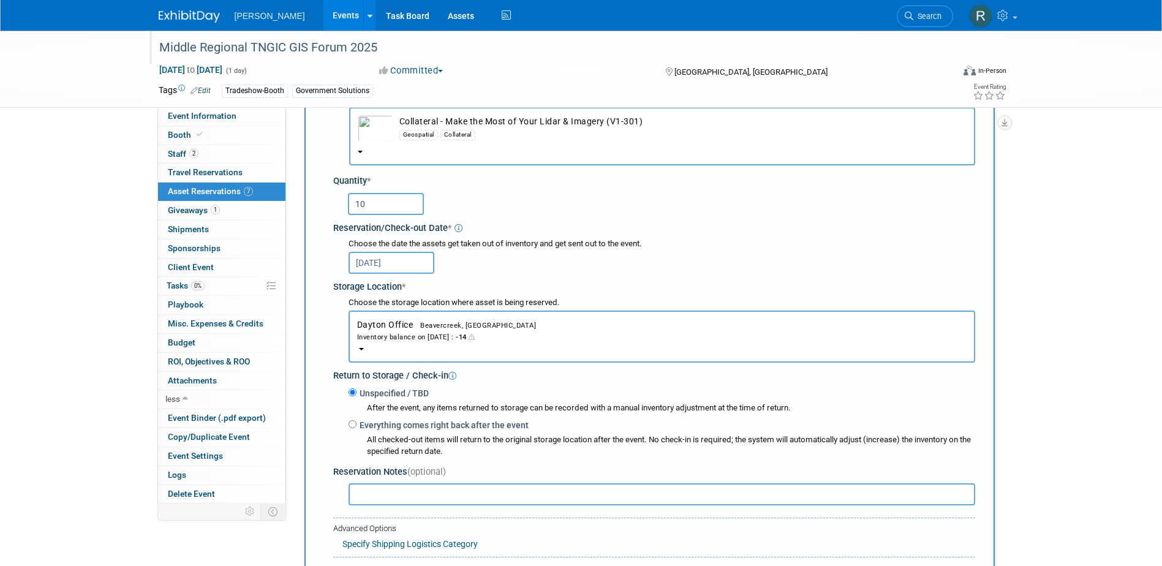
scroll to position [134, 0]
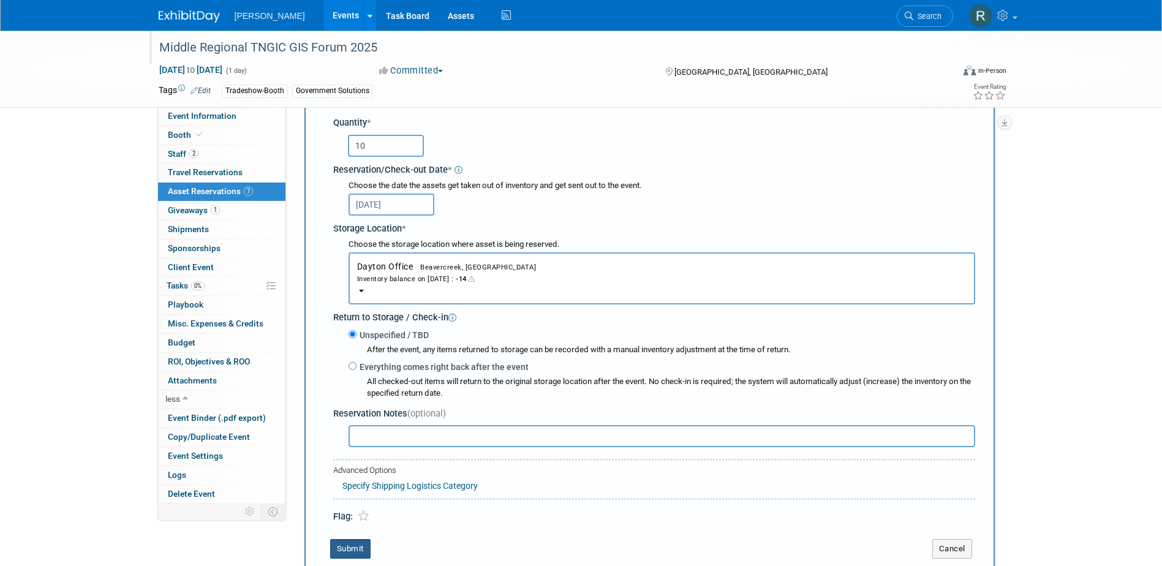
click at [345, 550] on button "Submit" at bounding box center [350, 549] width 40 height 20
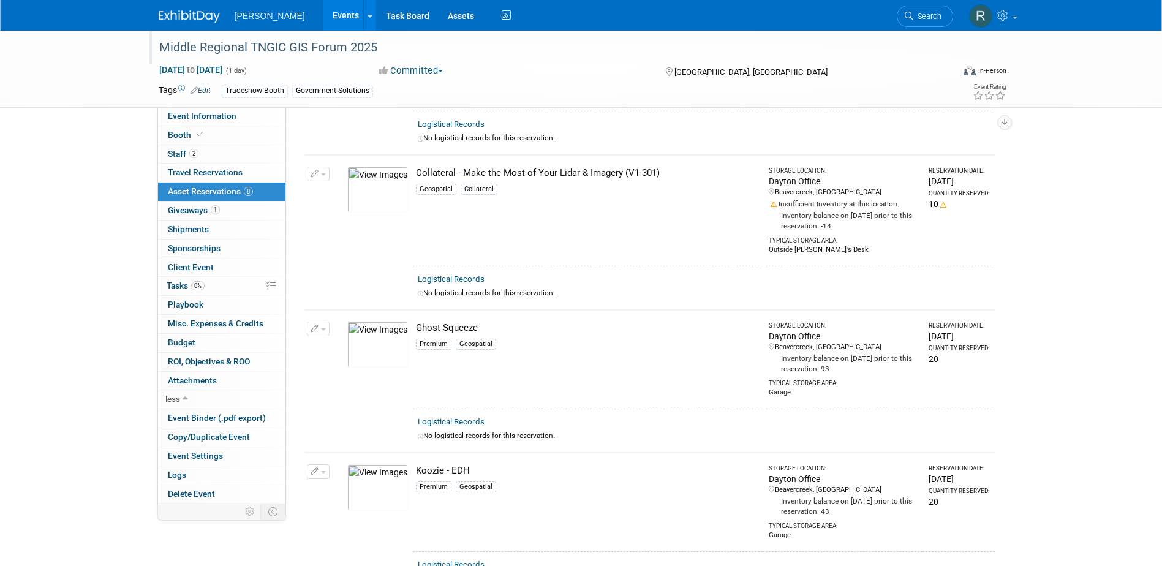
scroll to position [328, 0]
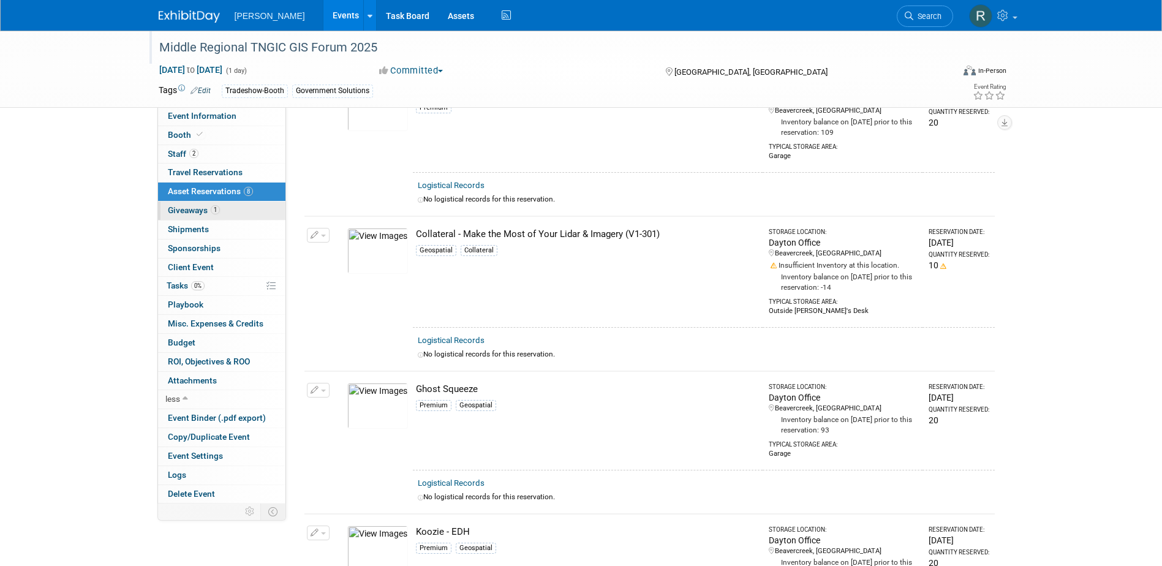
click at [202, 211] on span "Giveaways 1" at bounding box center [194, 210] width 52 height 10
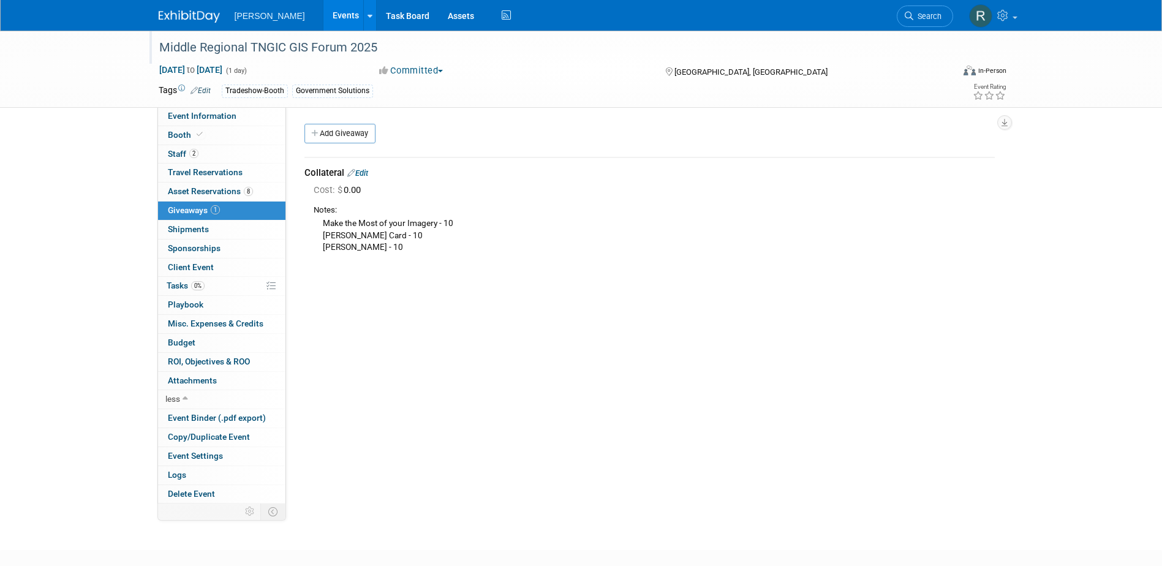
click at [363, 174] on link "Edit" at bounding box center [357, 172] width 21 height 9
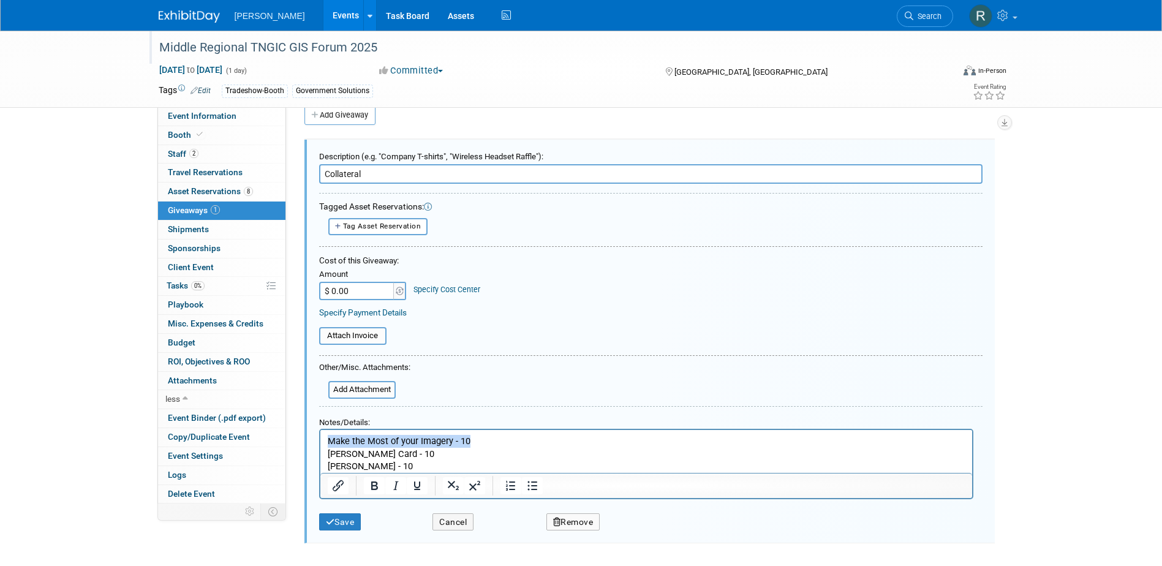
drag, startPoint x: 471, startPoint y: 437, endPoint x: 319, endPoint y: 436, distance: 152.5
click at [320, 436] on html "Make the Most of your Imagery - 10 EDH [PERSON_NAME] Card - 10 [PERSON_NAME] - …" at bounding box center [646, 450] width 652 height 43
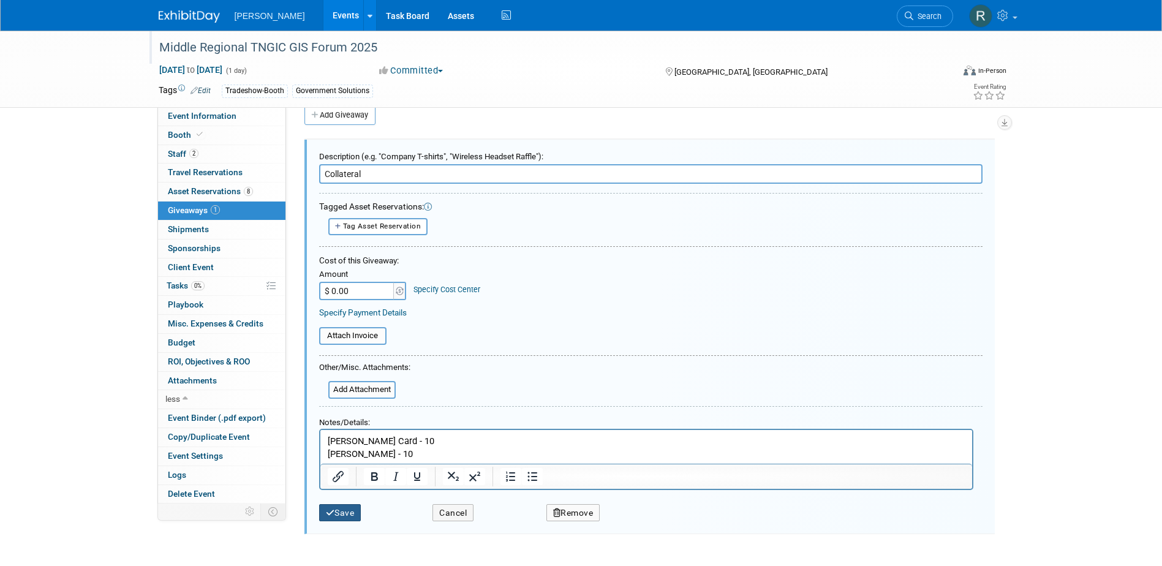
click at [338, 512] on button "Save" at bounding box center [340, 513] width 42 height 18
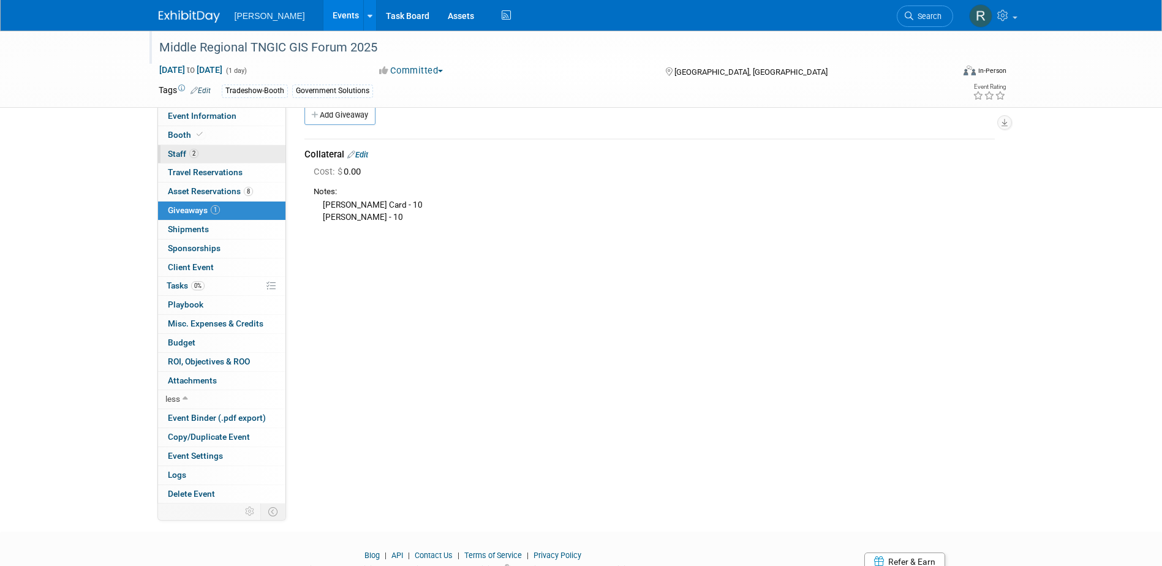
click at [236, 156] on link "2 Staff 2" at bounding box center [221, 154] width 127 height 18
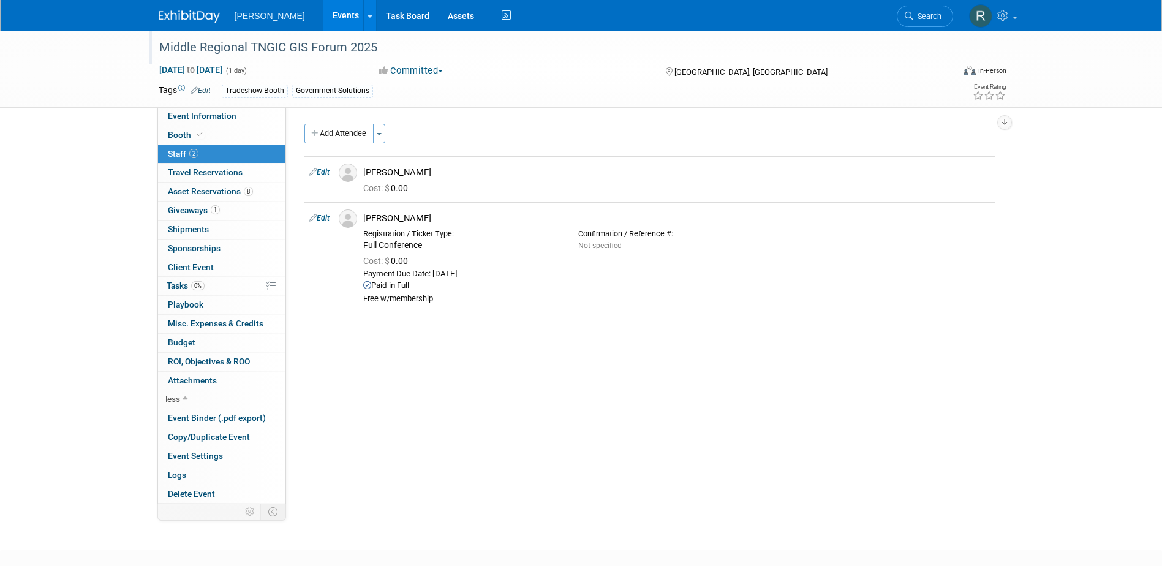
click at [368, 344] on div "Event Website: Edit [URL][DOMAIN_NAME] [URL][DOMAIN_NAME] Save Cancel Edit Save…" at bounding box center [645, 305] width 718 height 396
click at [322, 175] on link "Edit" at bounding box center [319, 172] width 20 height 9
select select "ec256bf3-e7c1-4b70-958b-545ece5b8ab5"
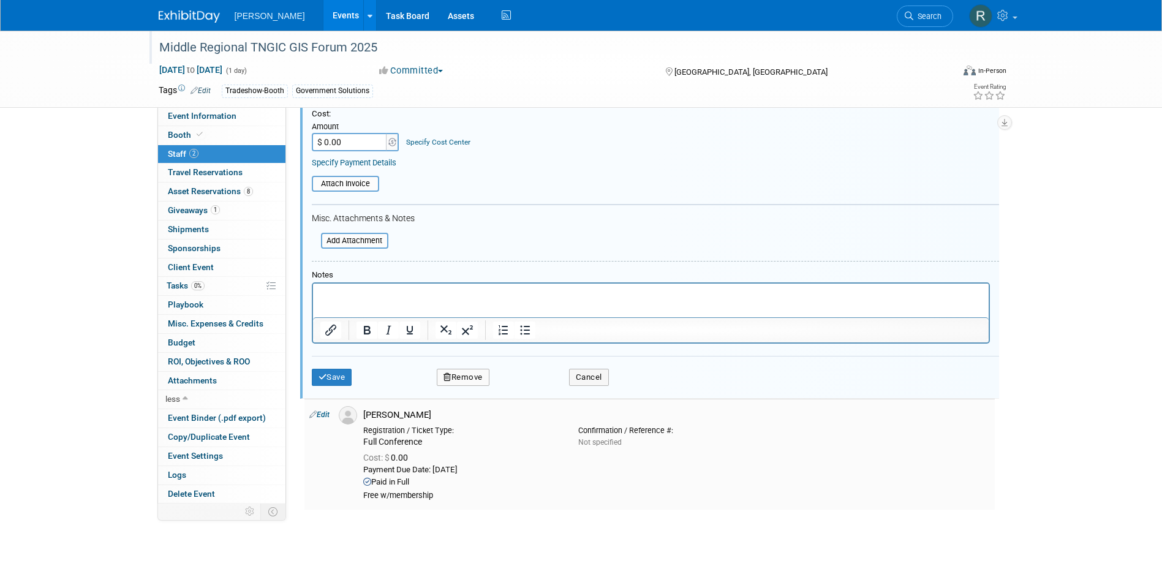
scroll to position [262, 0]
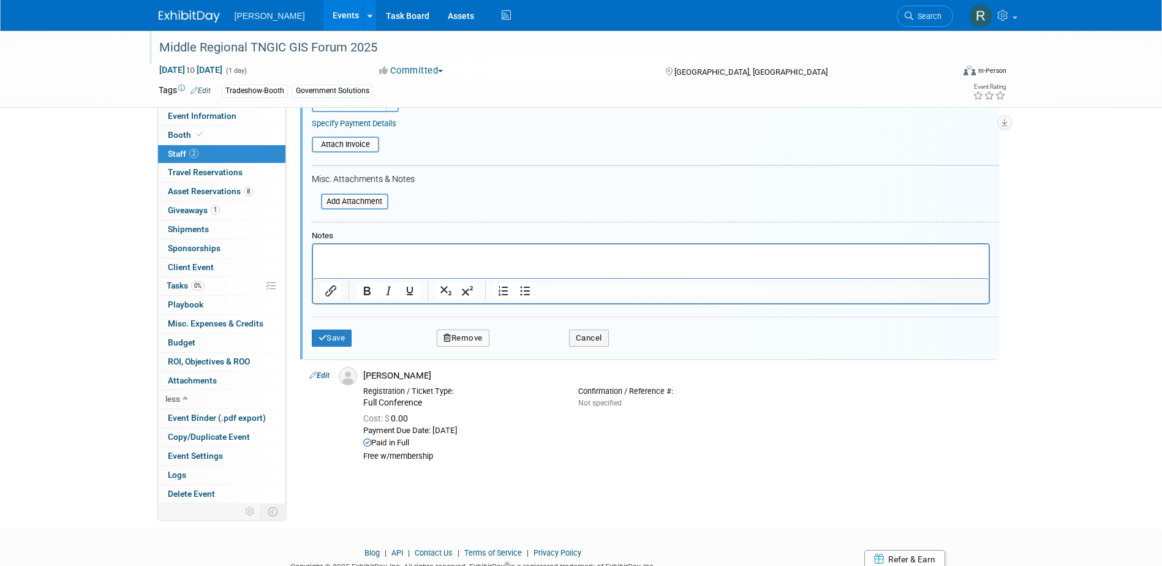
click at [477, 341] on button "Remove" at bounding box center [463, 338] width 53 height 17
click at [527, 352] on link "Yes" at bounding box center [530, 349] width 36 height 20
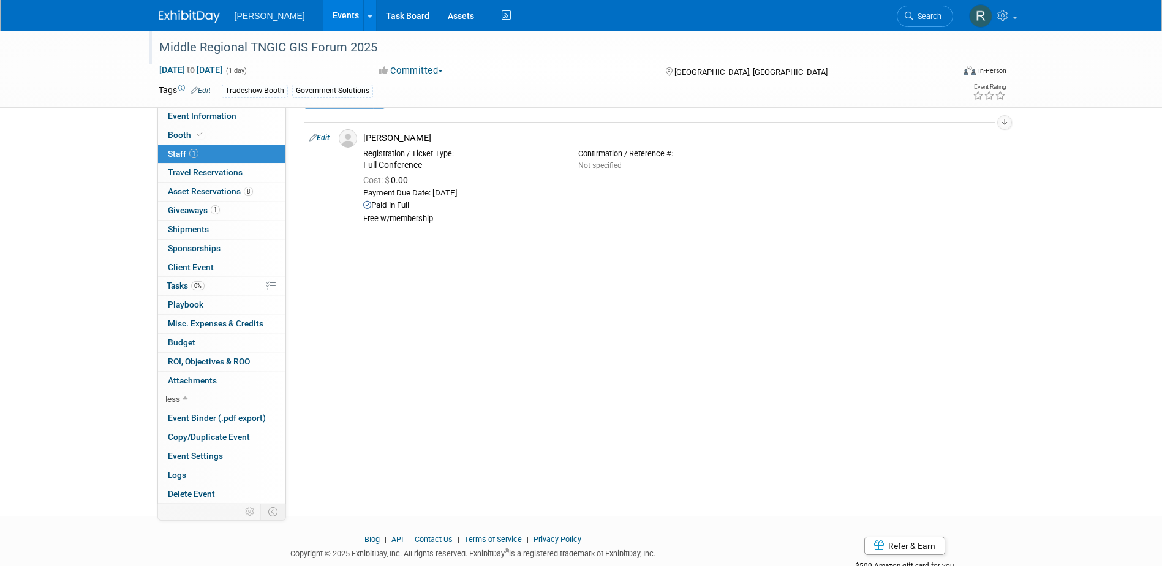
scroll to position [0, 0]
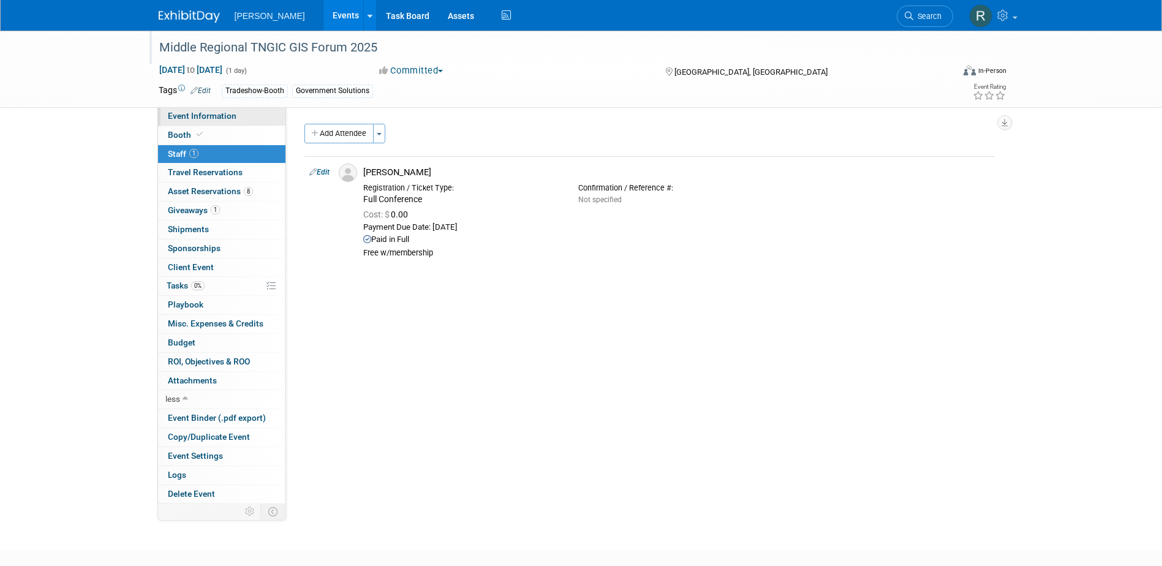
click at [202, 115] on span "Event Information" at bounding box center [202, 116] width 69 height 10
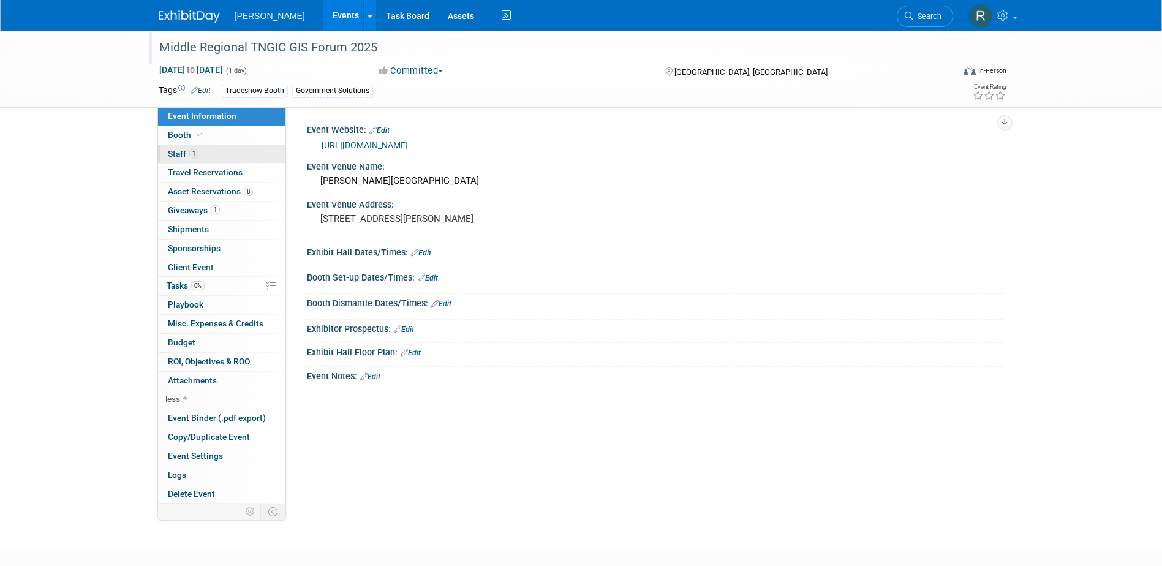
drag, startPoint x: 207, startPoint y: 153, endPoint x: 218, endPoint y: 159, distance: 12.3
click at [207, 153] on link "1 Staff 1" at bounding box center [221, 154] width 127 height 18
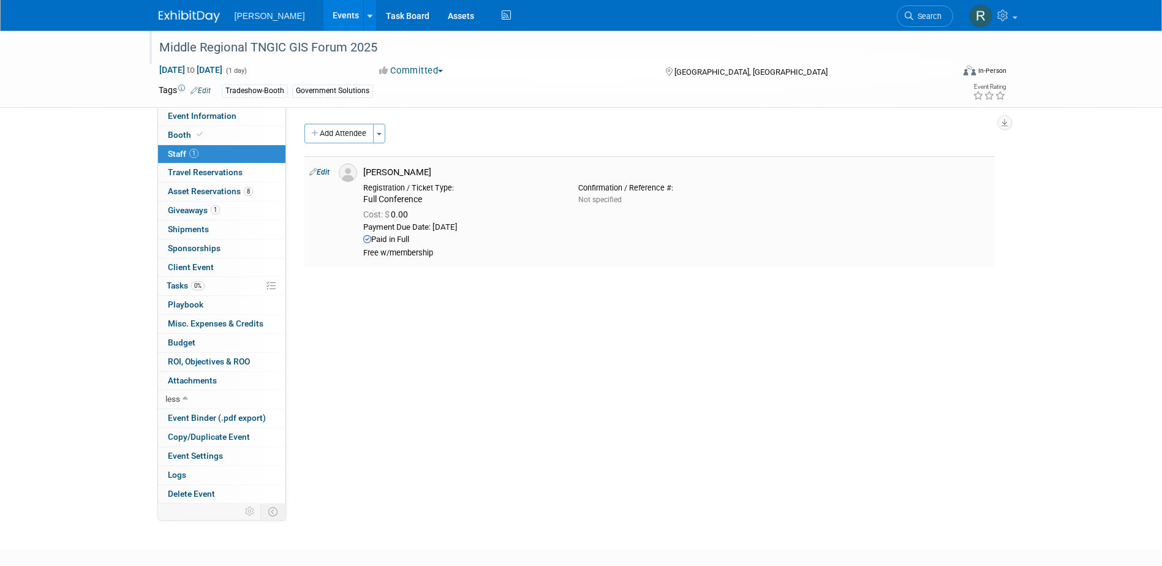
click at [322, 173] on link "Edit" at bounding box center [319, 172] width 20 height 9
select select "6a69f46f-5a76-4622-8c20-a1d01737a09e"
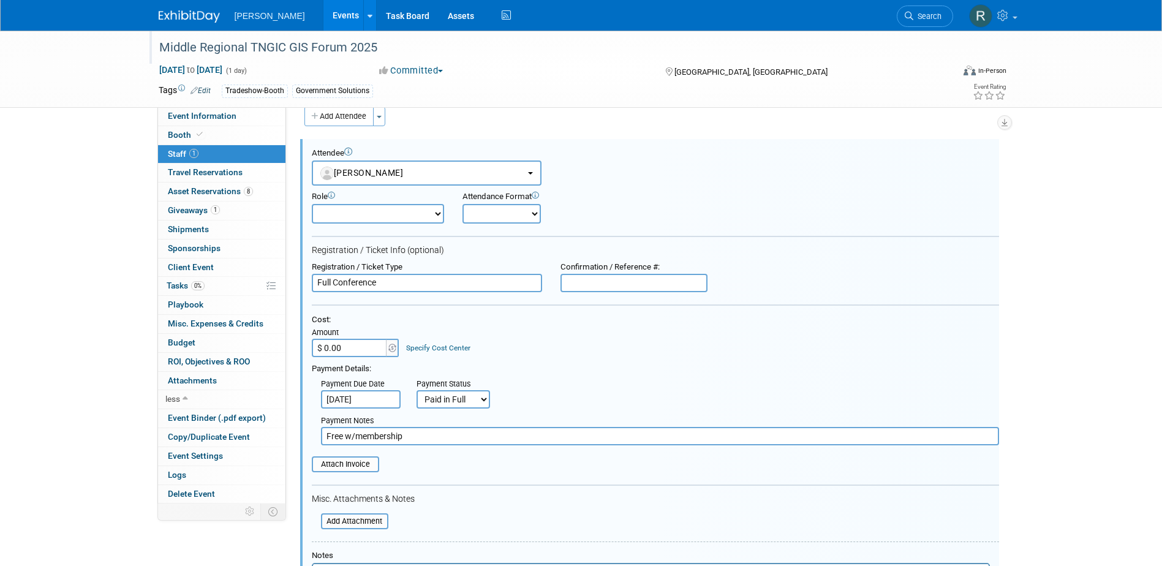
click at [431, 350] on link "Specify Cost Center" at bounding box center [438, 348] width 64 height 9
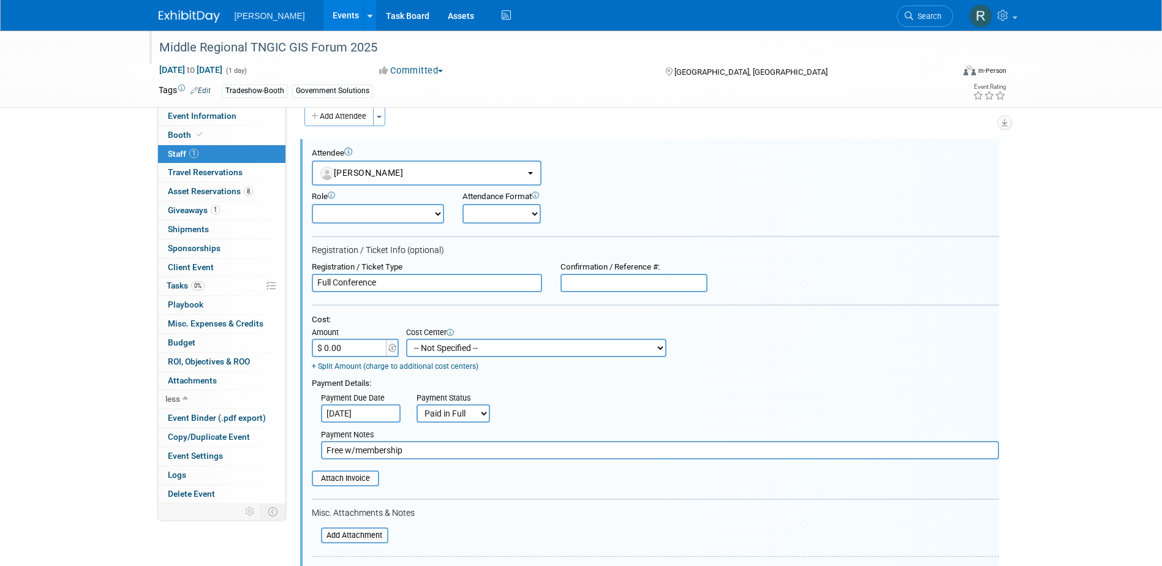
click at [440, 352] on select "-- Not Specified -- Advisory Services - Expenses_1001.502 Aerial Acquisition - …" at bounding box center [536, 348] width 260 height 18
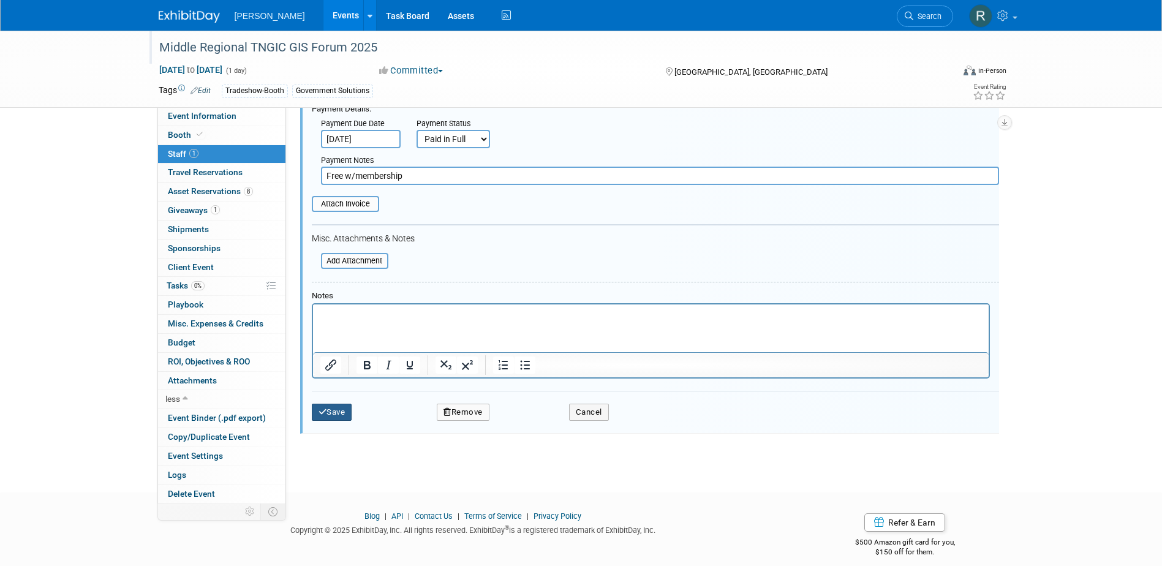
drag, startPoint x: 338, startPoint y: 415, endPoint x: 197, endPoint y: 416, distance: 140.3
click at [337, 415] on button "Save" at bounding box center [332, 412] width 40 height 17
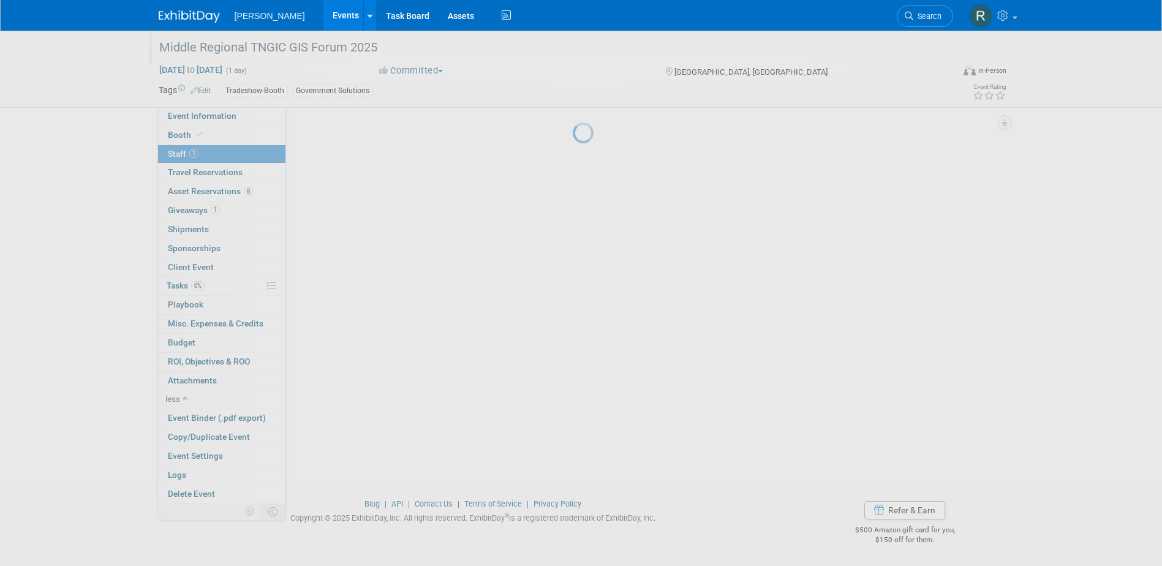
scroll to position [70, 0]
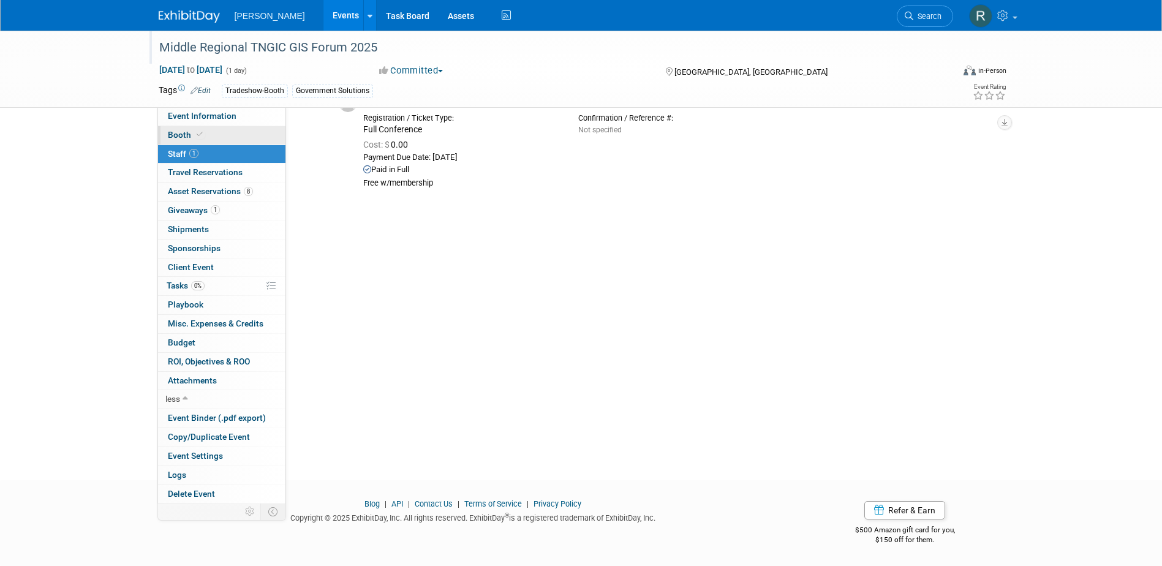
click at [236, 134] on link "Booth" at bounding box center [221, 135] width 127 height 18
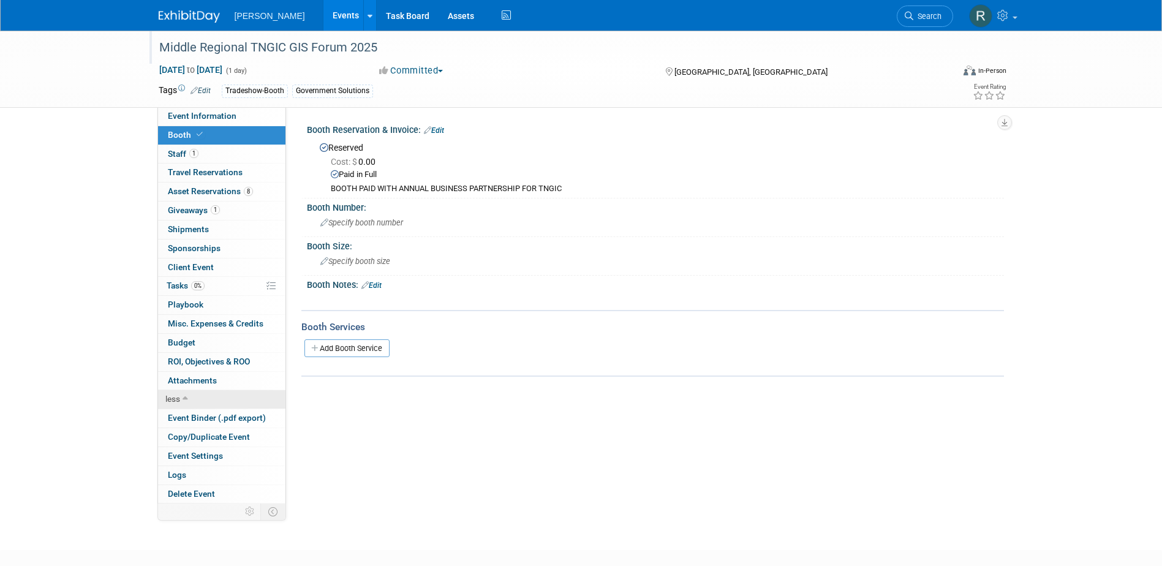
click at [179, 398] on span "less" at bounding box center [172, 399] width 15 height 10
